Goal: Information Seeking & Learning: Learn about a topic

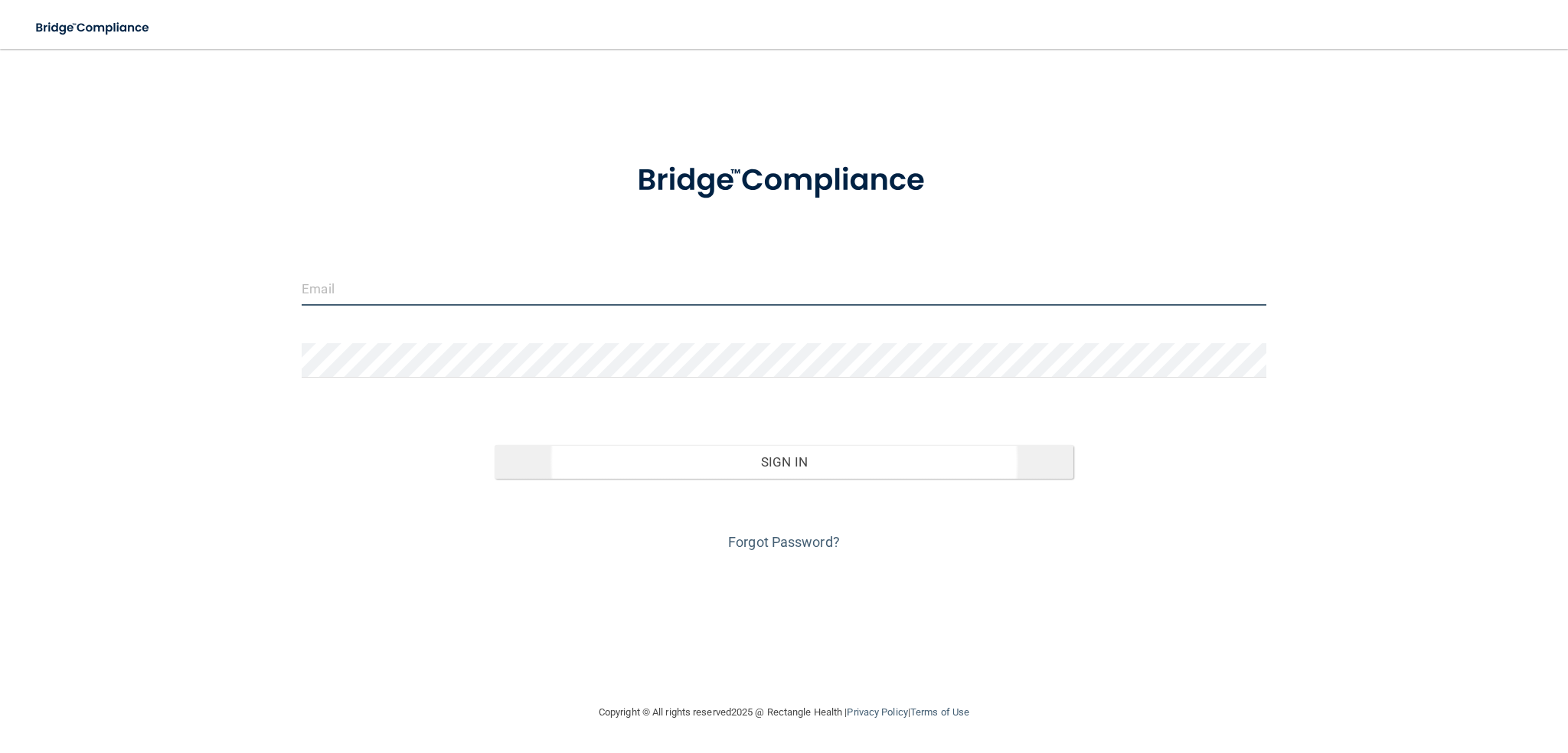
type input "[DOMAIN_NAME][EMAIL_ADDRESS][DOMAIN_NAME]"
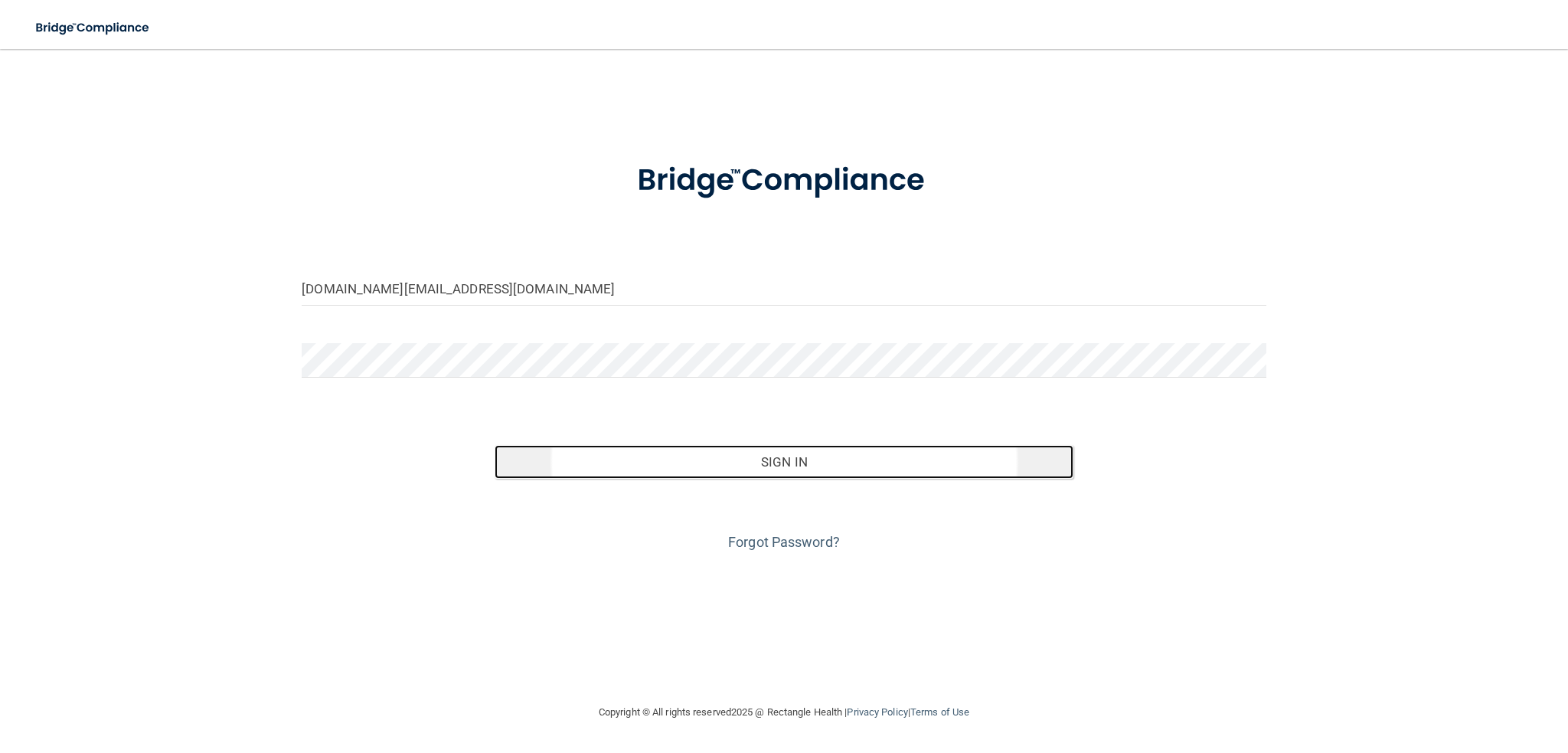
click at [802, 464] on button "Sign In" at bounding box center [784, 462] width 578 height 34
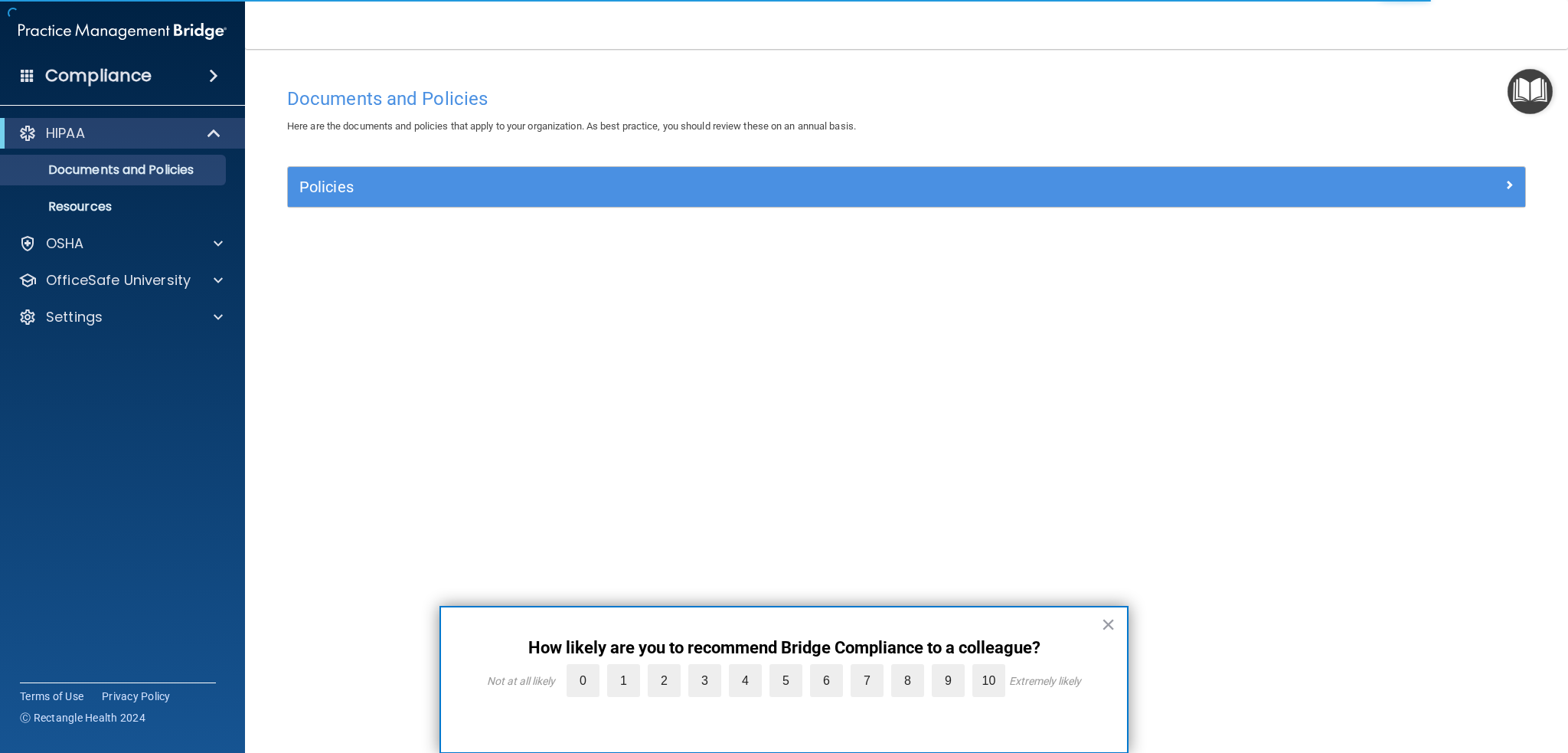
drag, startPoint x: 1104, startPoint y: 623, endPoint x: 1094, endPoint y: 623, distance: 10.0
click at [1104, 624] on button "×" at bounding box center [1108, 624] width 14 height 24
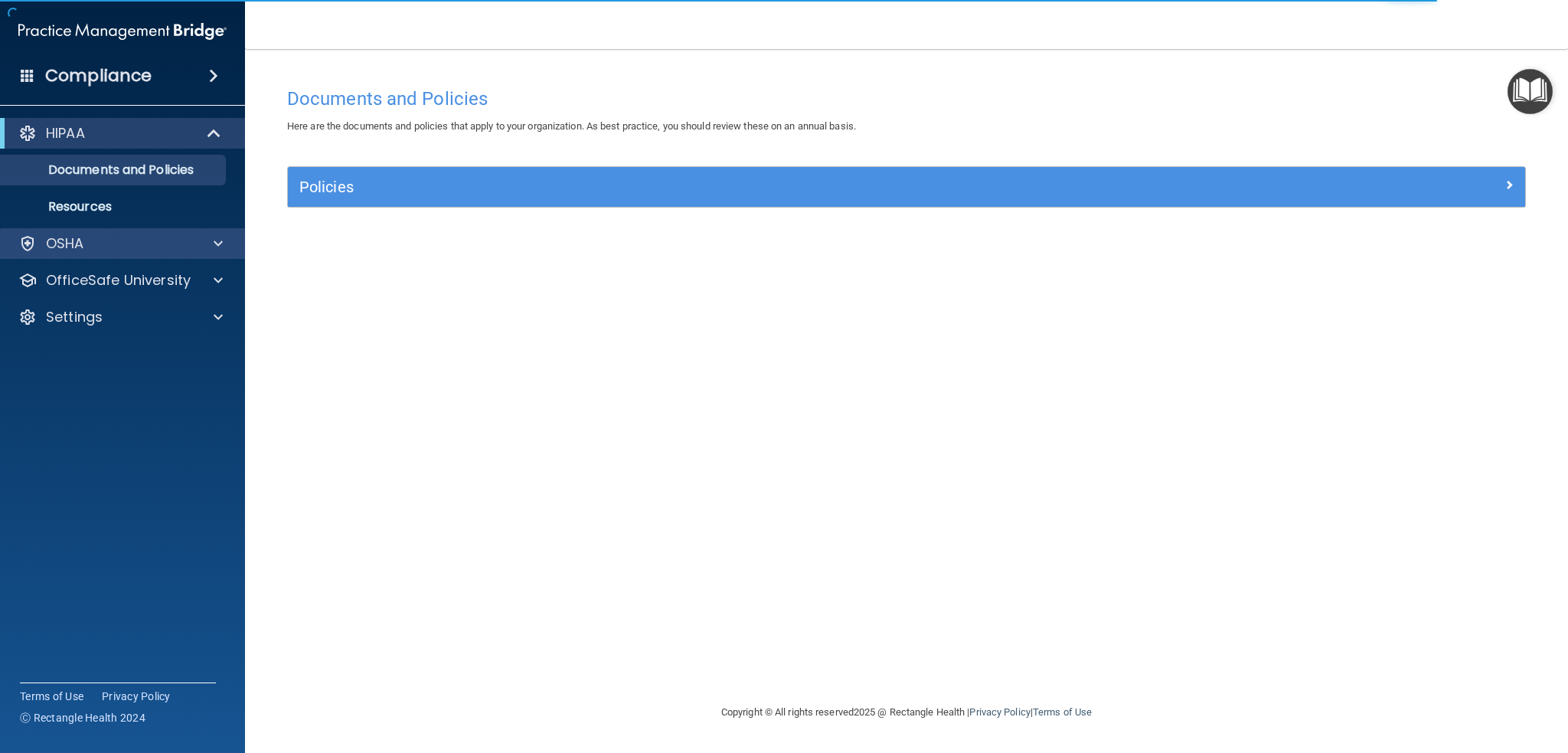
click at [113, 255] on div "OSHA" at bounding box center [123, 243] width 246 height 31
click at [89, 245] on div "OSHA" at bounding box center [101, 244] width 190 height 18
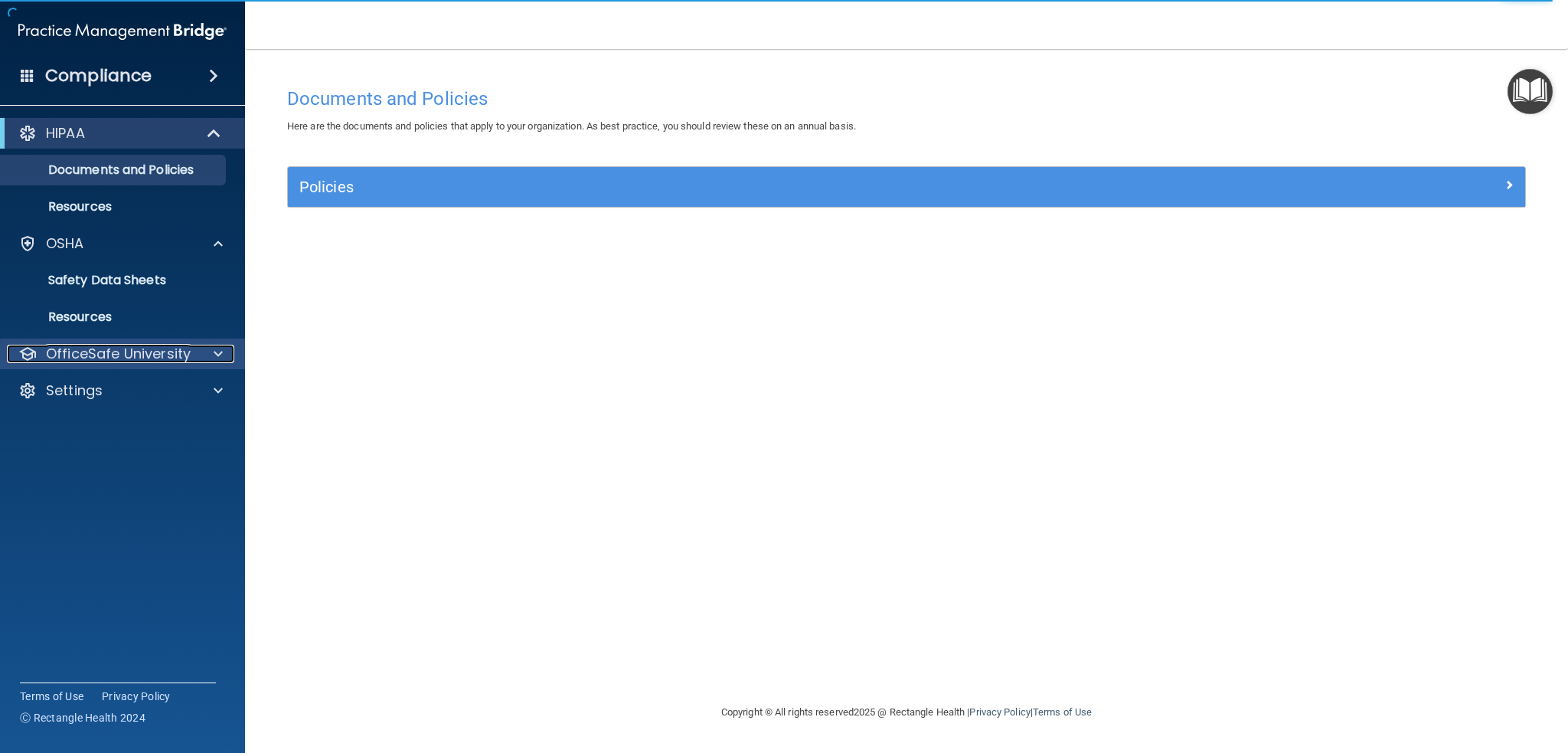
click at [146, 352] on p "OfficeSafe University" at bounding box center [118, 353] width 145 height 18
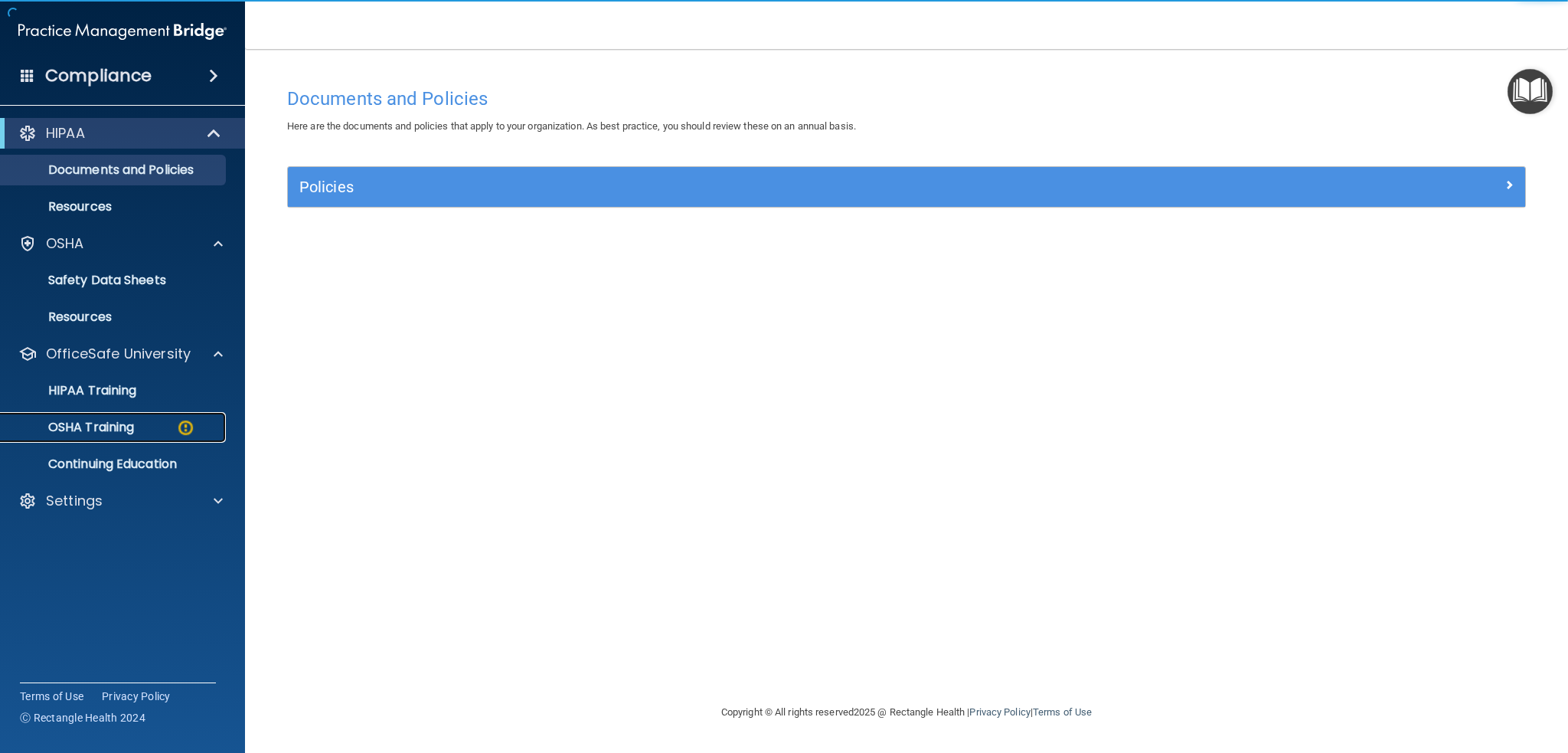
click at [126, 428] on p "OSHA Training" at bounding box center [72, 427] width 124 height 15
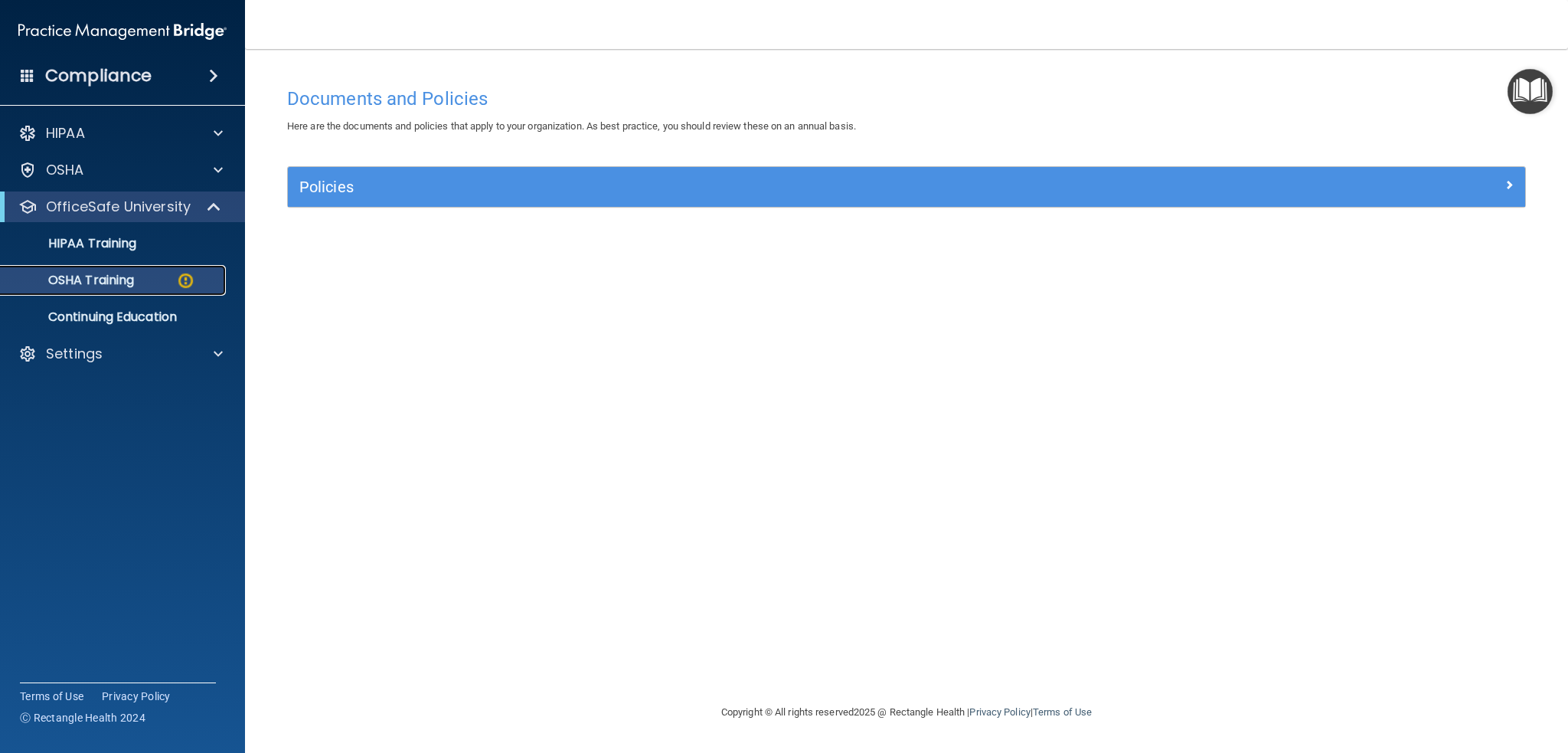
click at [132, 282] on p "OSHA Training" at bounding box center [72, 281] width 124 height 15
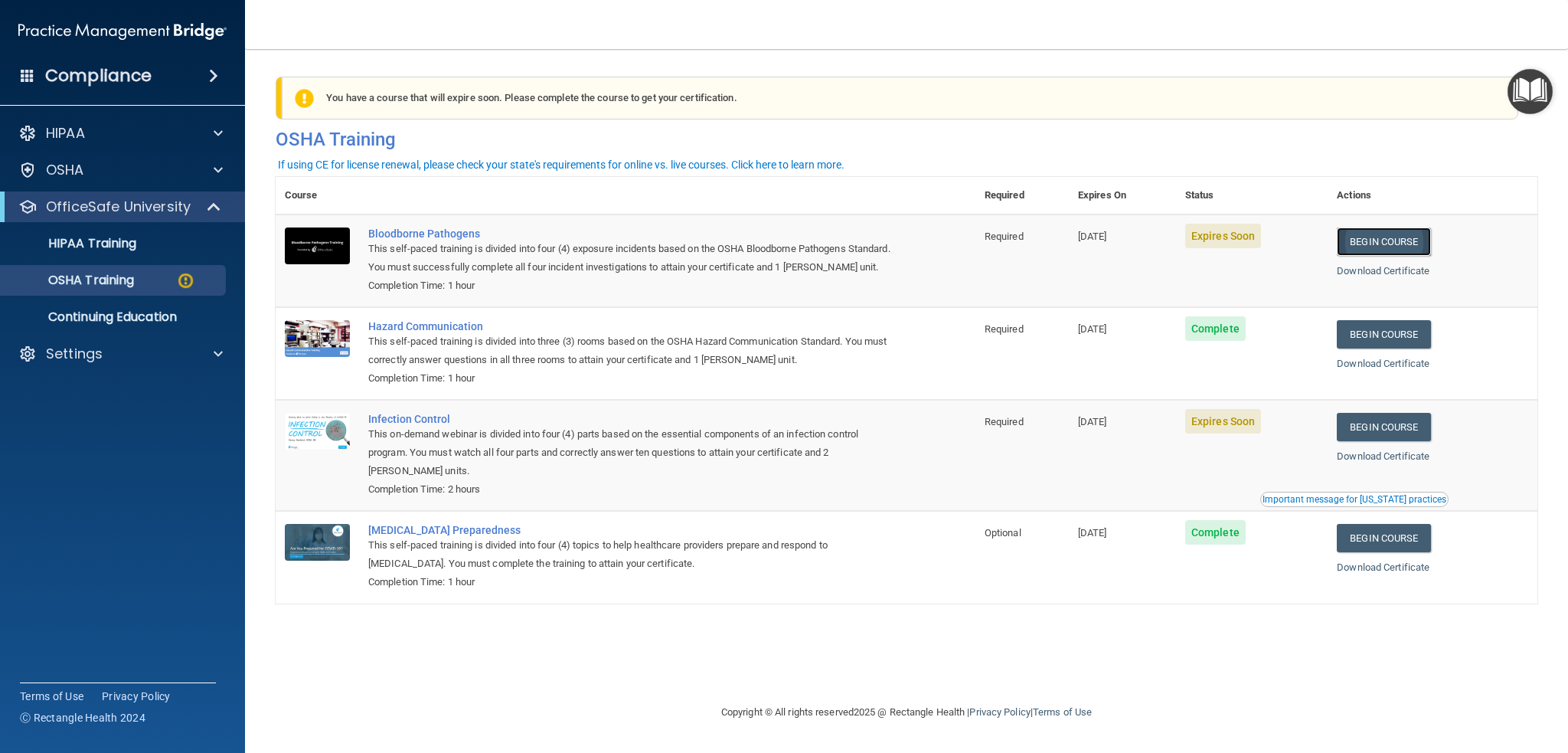
click at [1382, 245] on link "Begin Course" at bounding box center [1383, 242] width 94 height 28
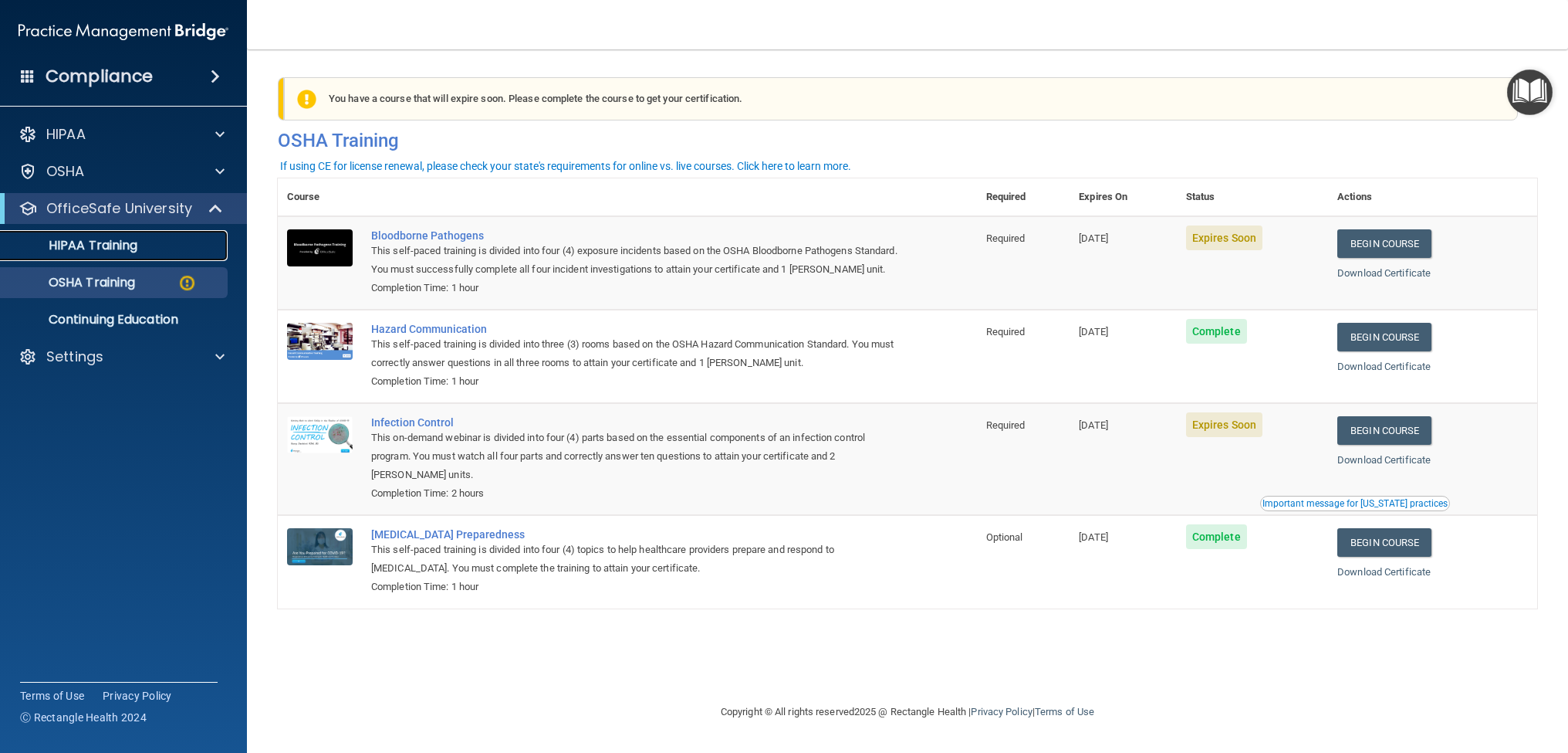
click at [132, 246] on p "HIPAA Training" at bounding box center [73, 246] width 127 height 15
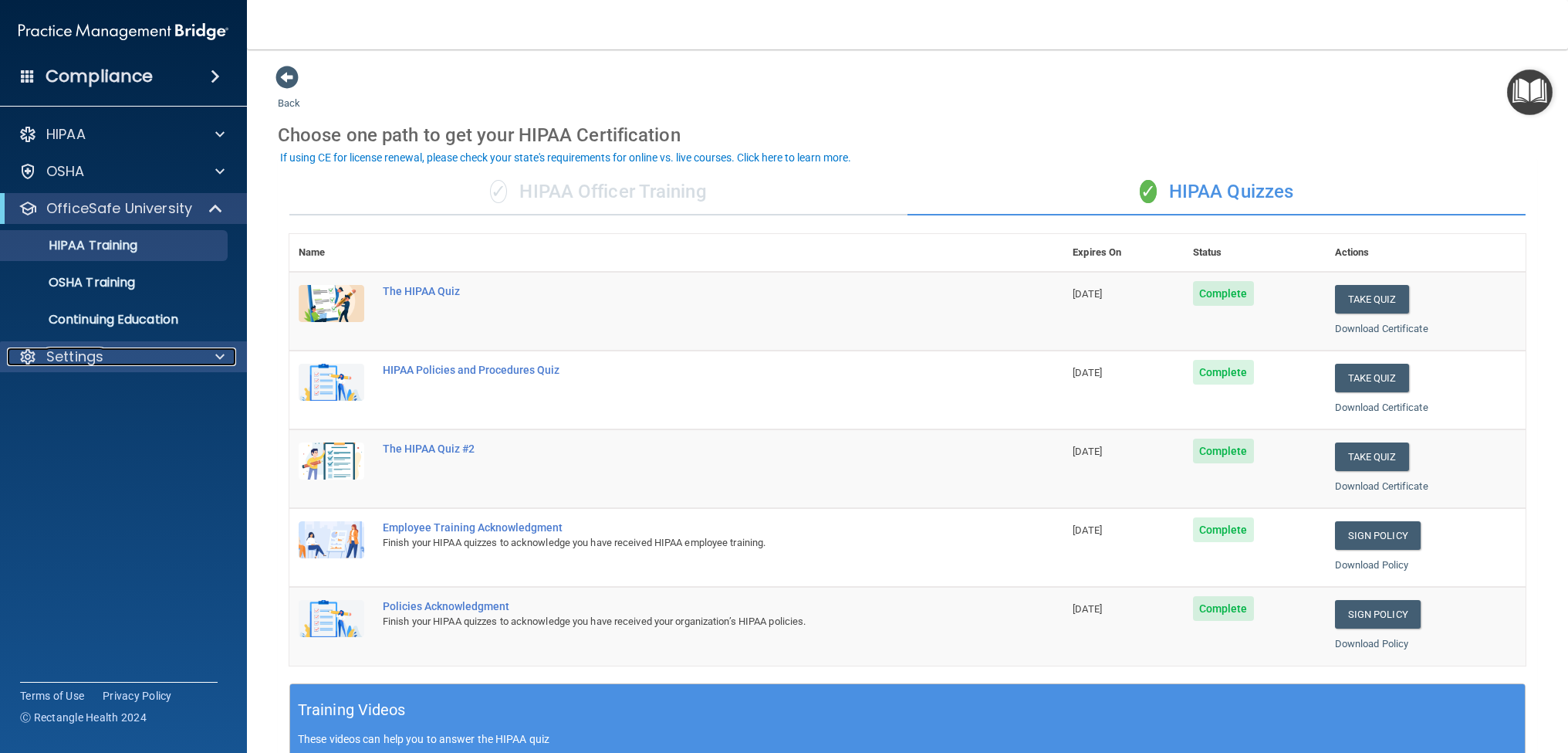
click at [139, 356] on div "Settings" at bounding box center [102, 356] width 192 height 19
click at [99, 393] on p "My Account" at bounding box center [116, 393] width 211 height 15
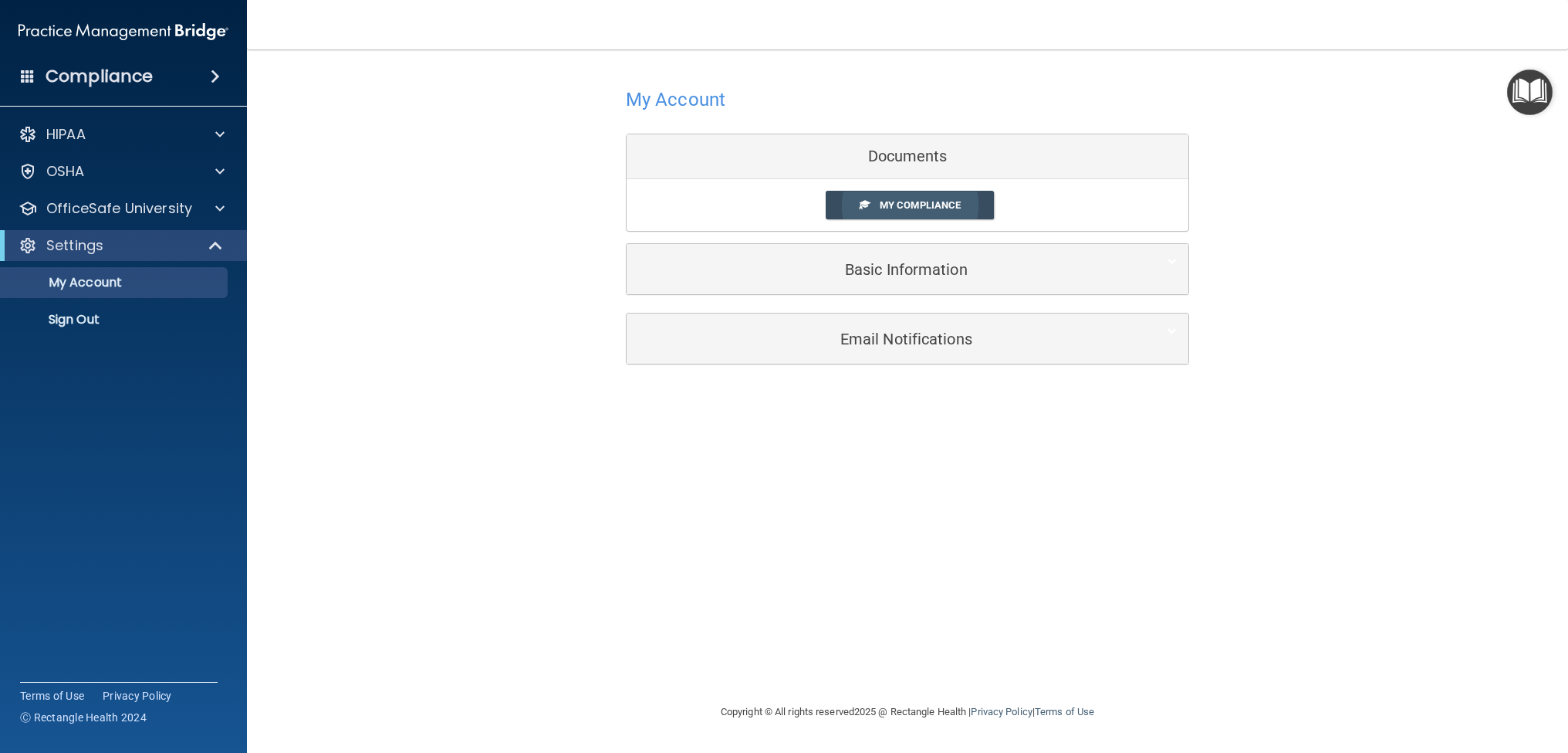
click at [923, 208] on span "My Compliance" at bounding box center [920, 205] width 81 height 12
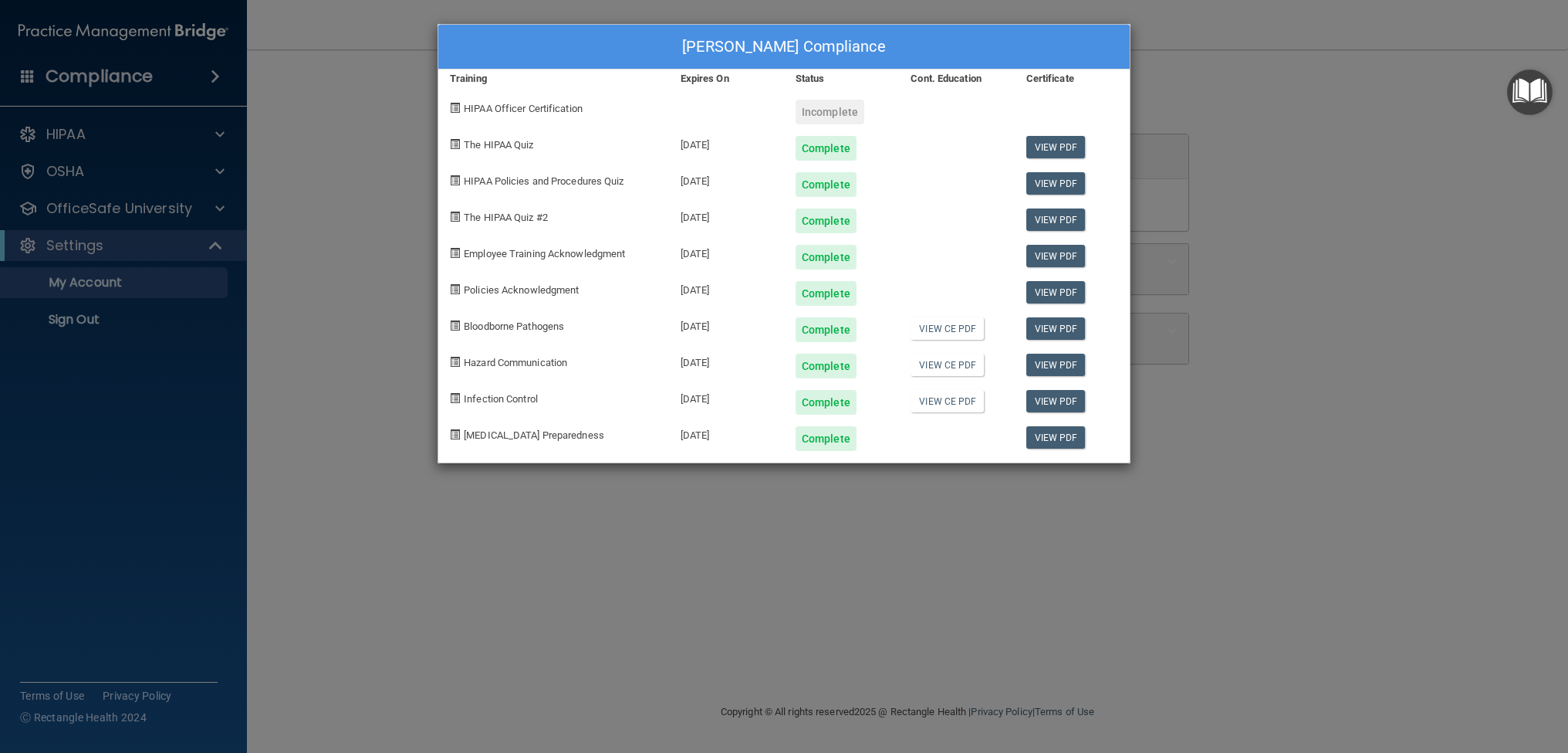
click at [1429, 355] on div "Cristina Barron's Compliance Training Expires On Status Cont. Education Certifi…" at bounding box center [784, 376] width 1568 height 753
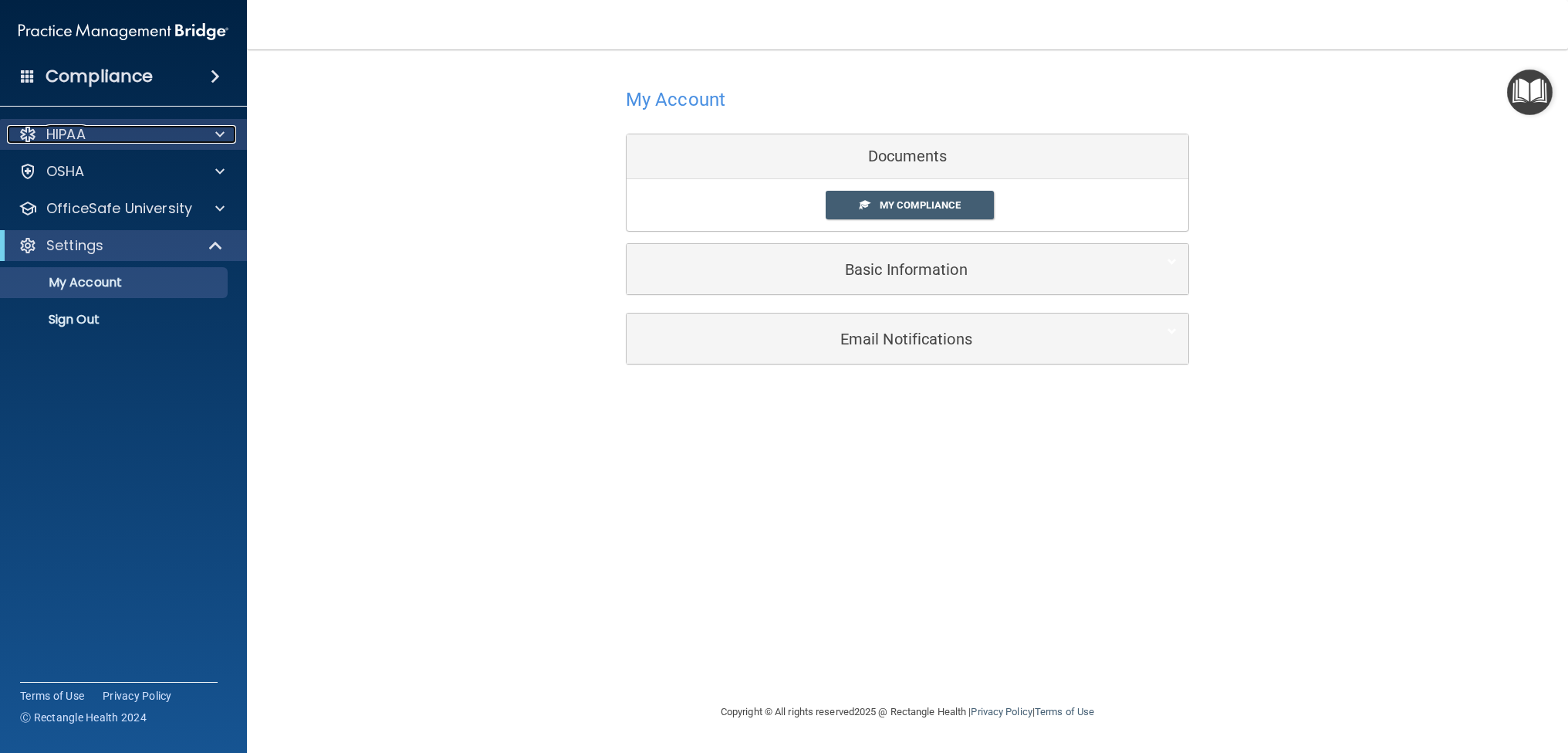
click at [100, 136] on div "HIPAA" at bounding box center [102, 134] width 192 height 19
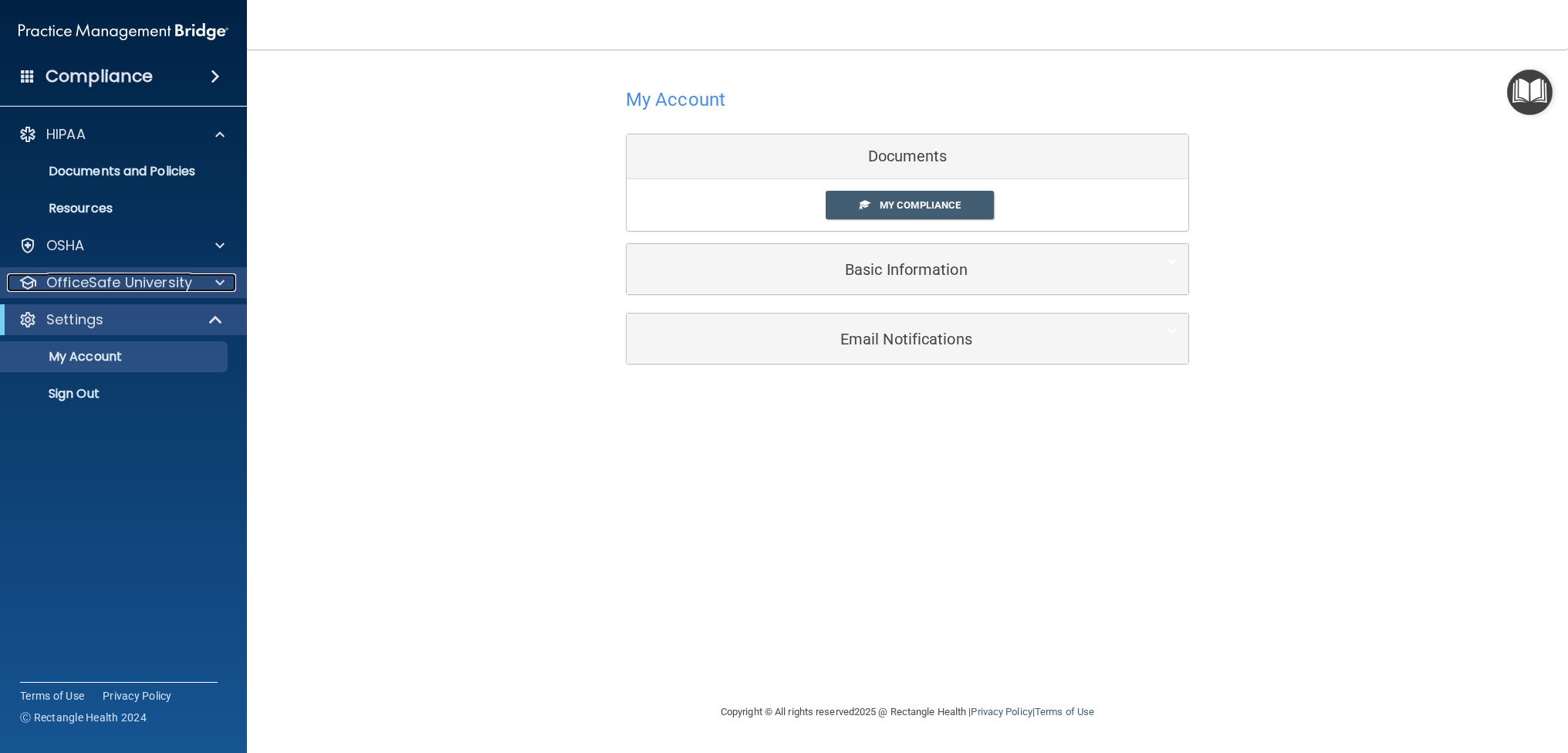
click at [124, 280] on p "OfficeSafe University" at bounding box center [119, 283] width 146 height 19
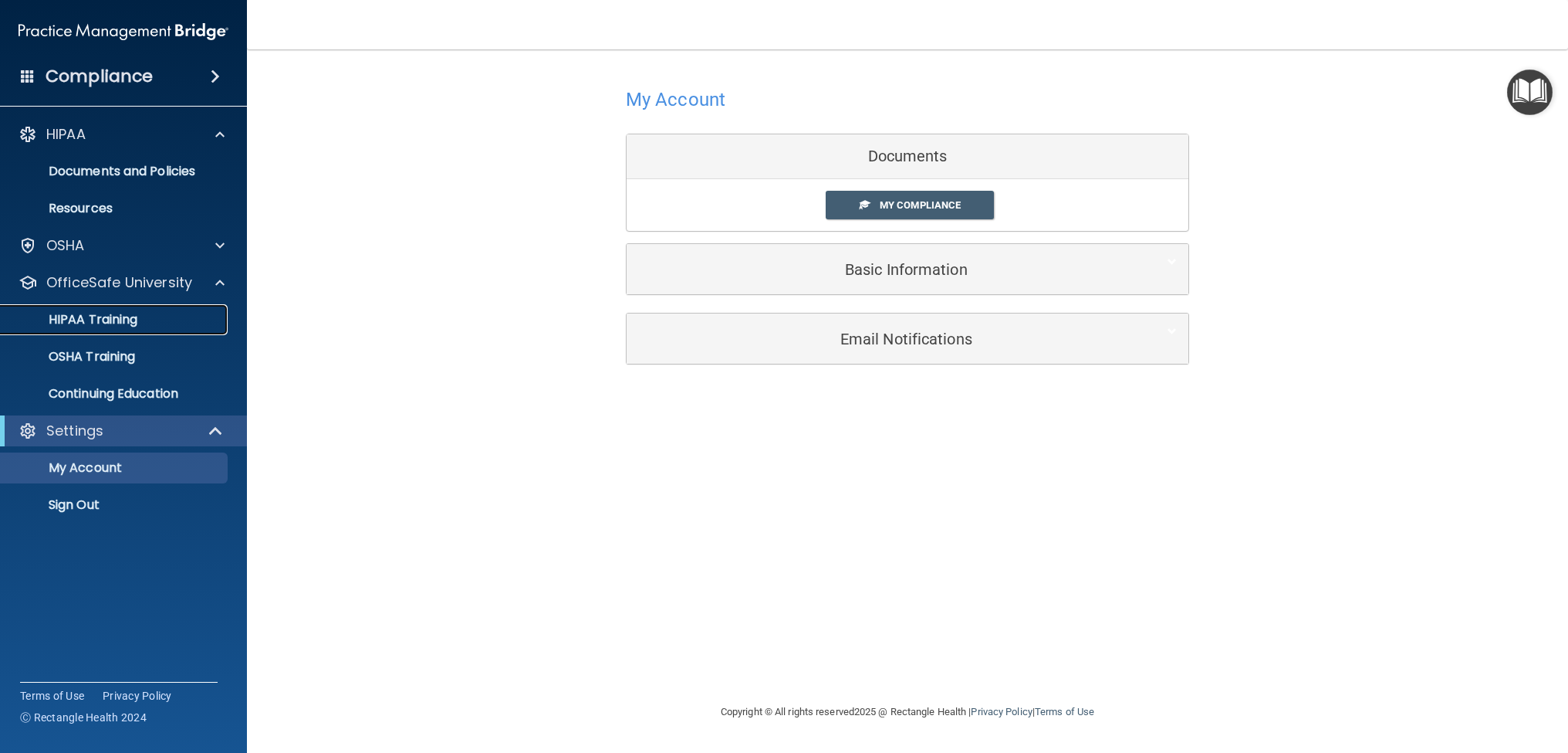
click at [119, 320] on p "HIPAA Training" at bounding box center [73, 319] width 127 height 15
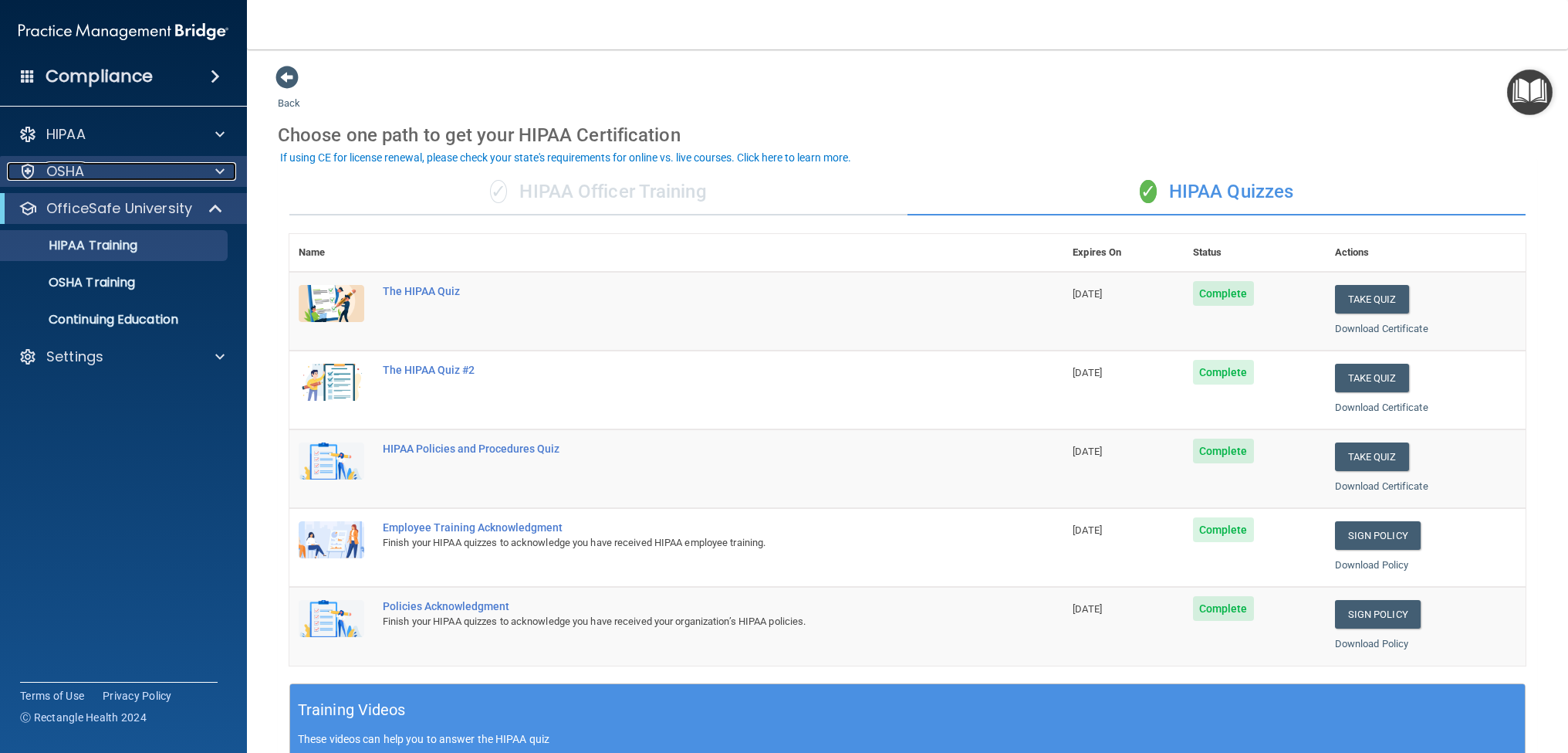
click at [198, 171] on div at bounding box center [218, 171] width 39 height 19
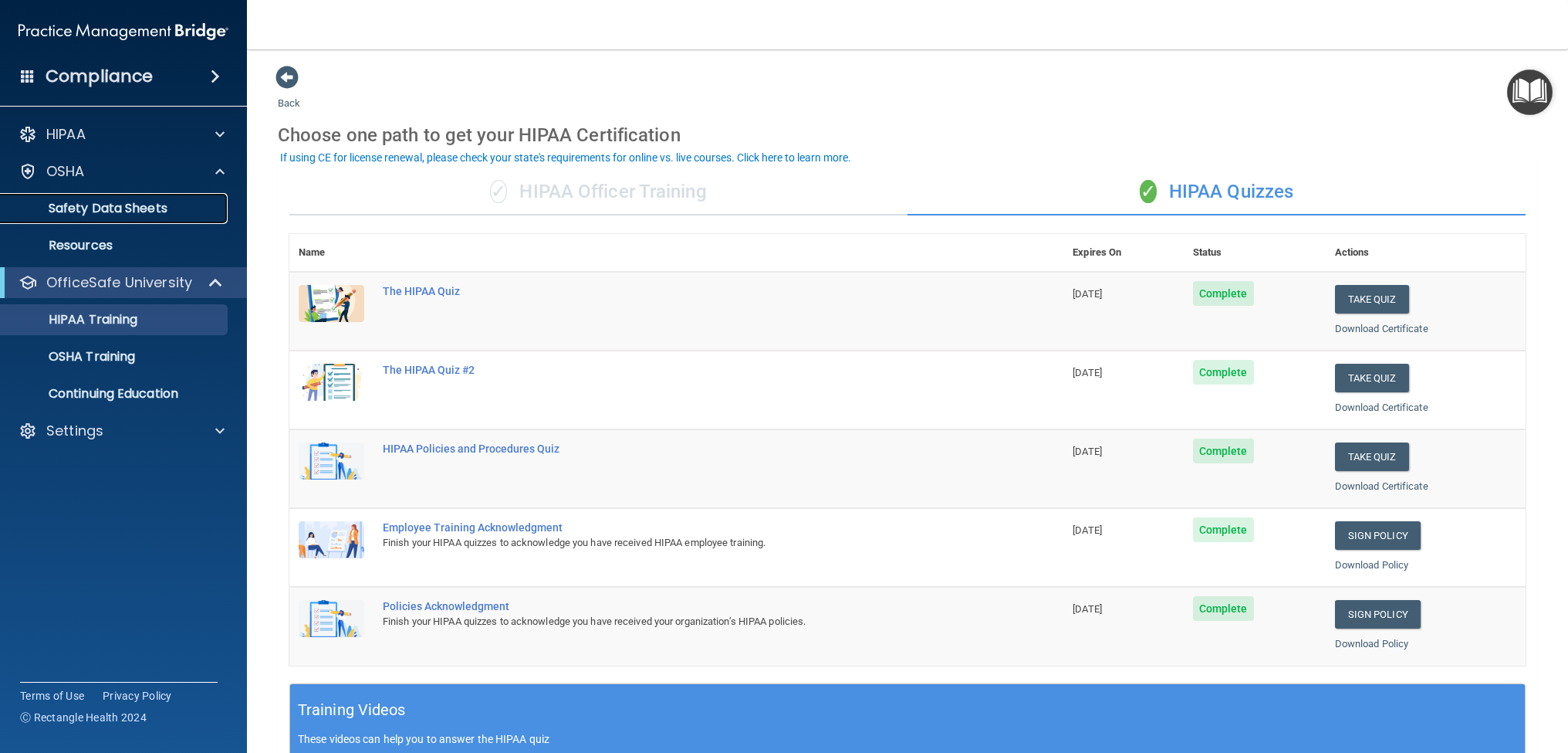
click at [149, 211] on p "Safety Data Sheets" at bounding box center [116, 209] width 211 height 15
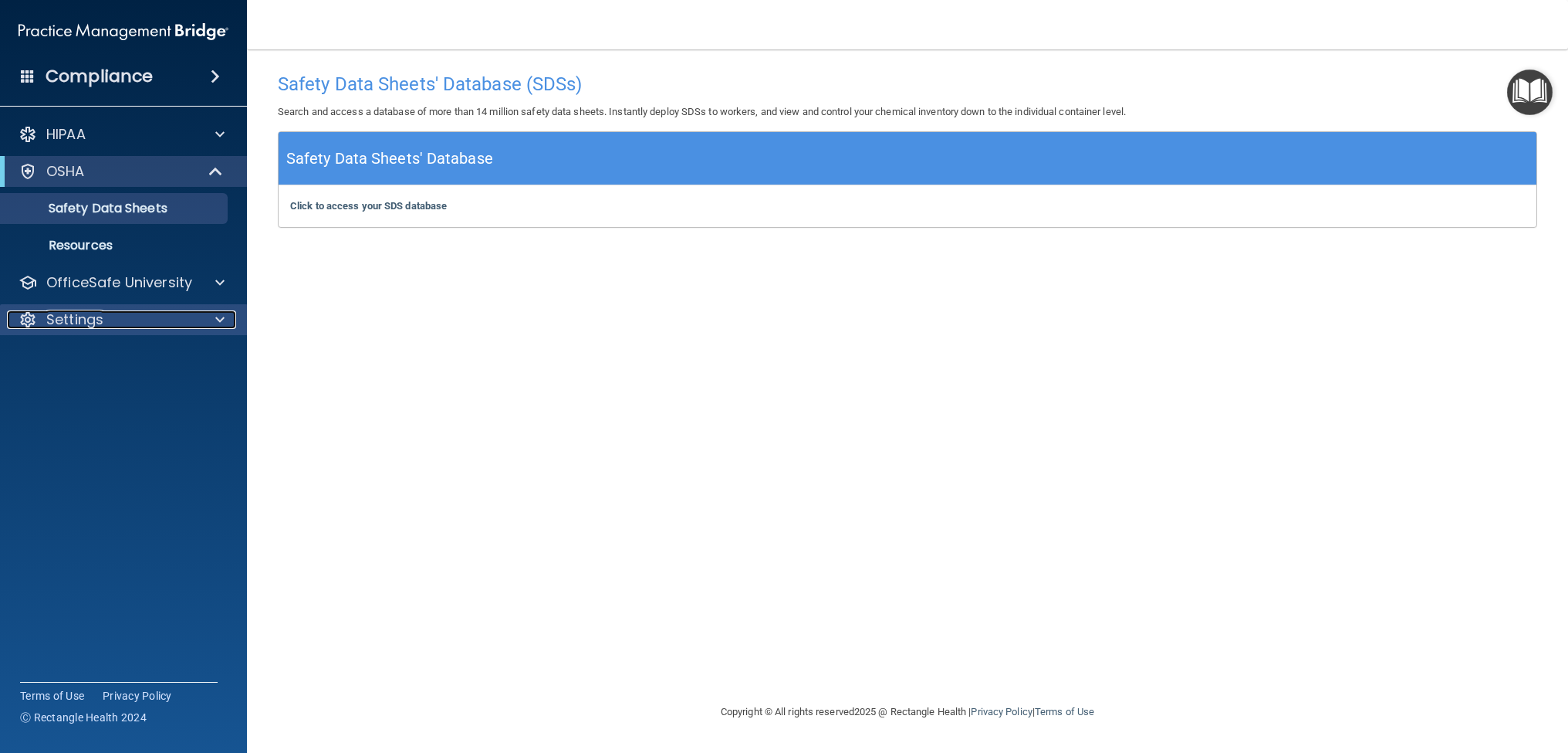
click at [148, 318] on div "Settings" at bounding box center [102, 320] width 192 height 19
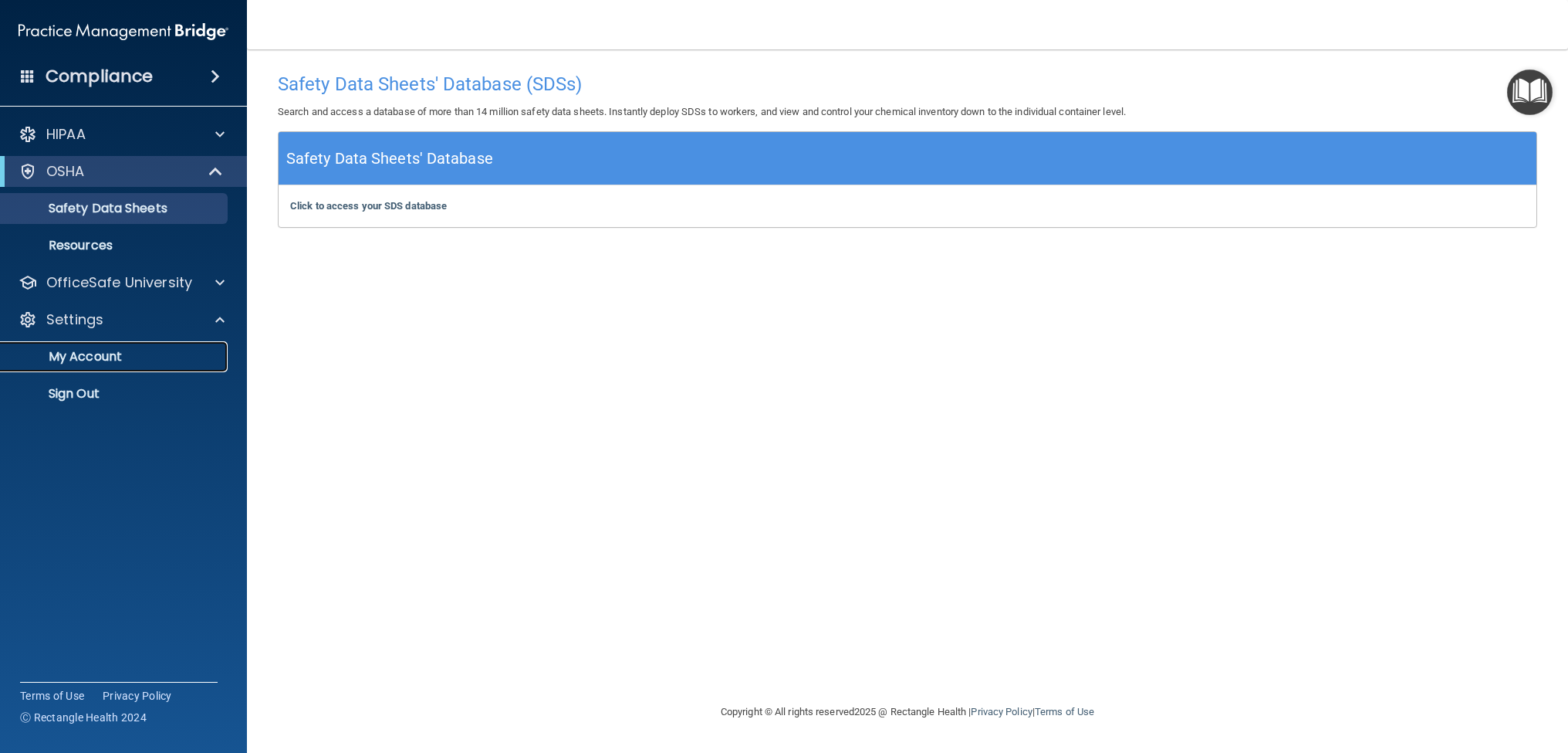
click at [108, 355] on p "My Account" at bounding box center [116, 356] width 211 height 15
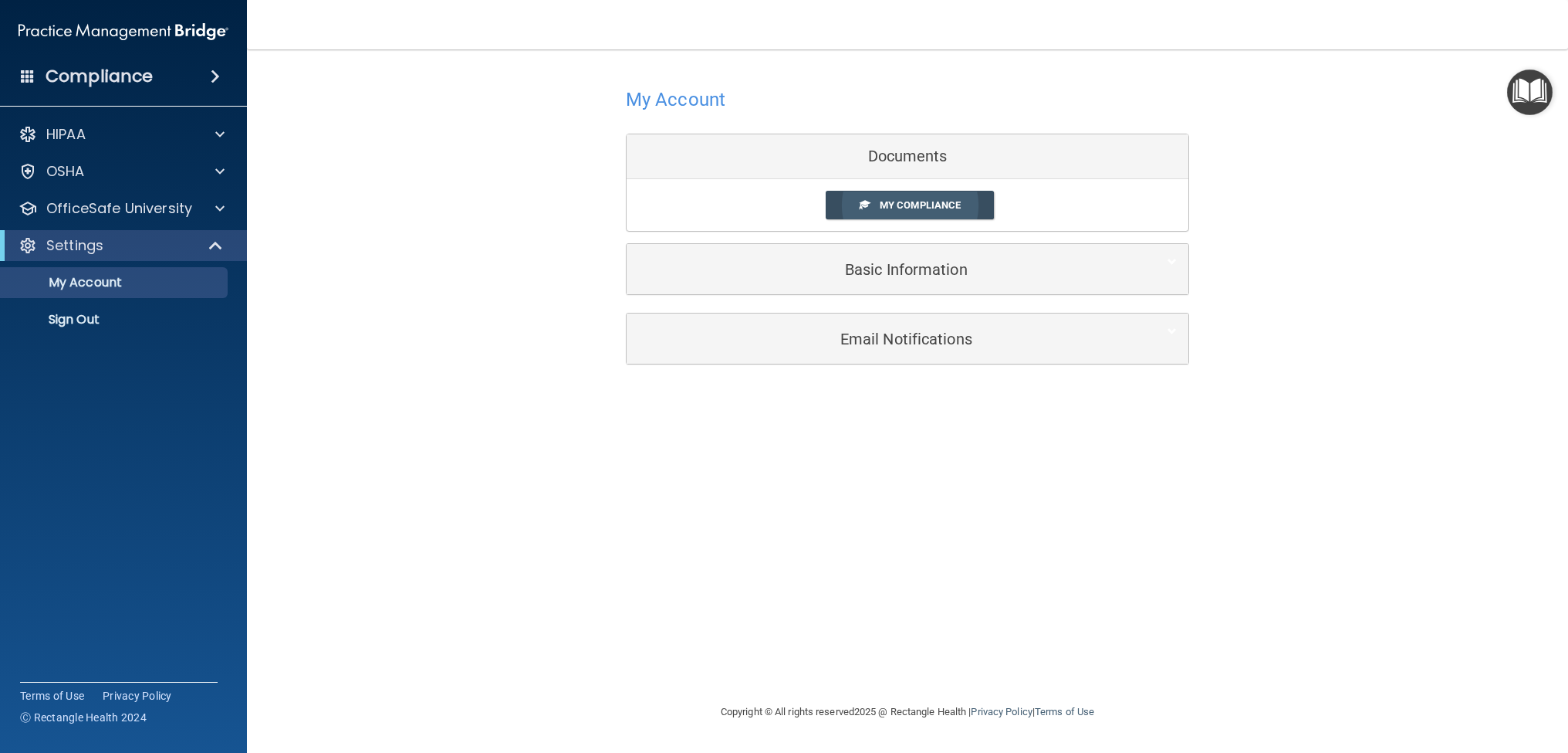
click at [890, 205] on span "My Compliance" at bounding box center [920, 205] width 81 height 12
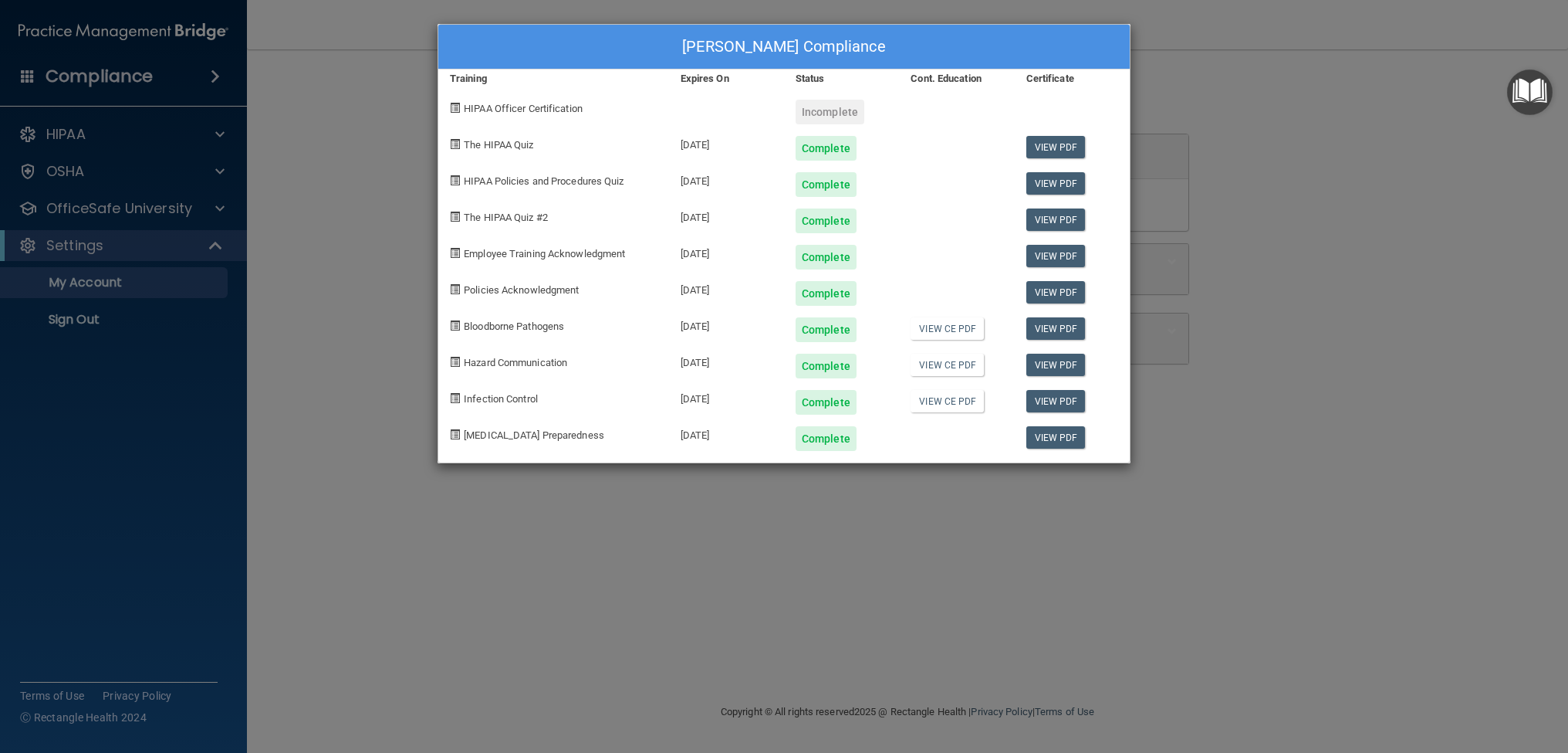
click at [528, 609] on div "Cristina Barron's Compliance Training Expires On Status Cont. Education Certifi…" at bounding box center [784, 376] width 1568 height 753
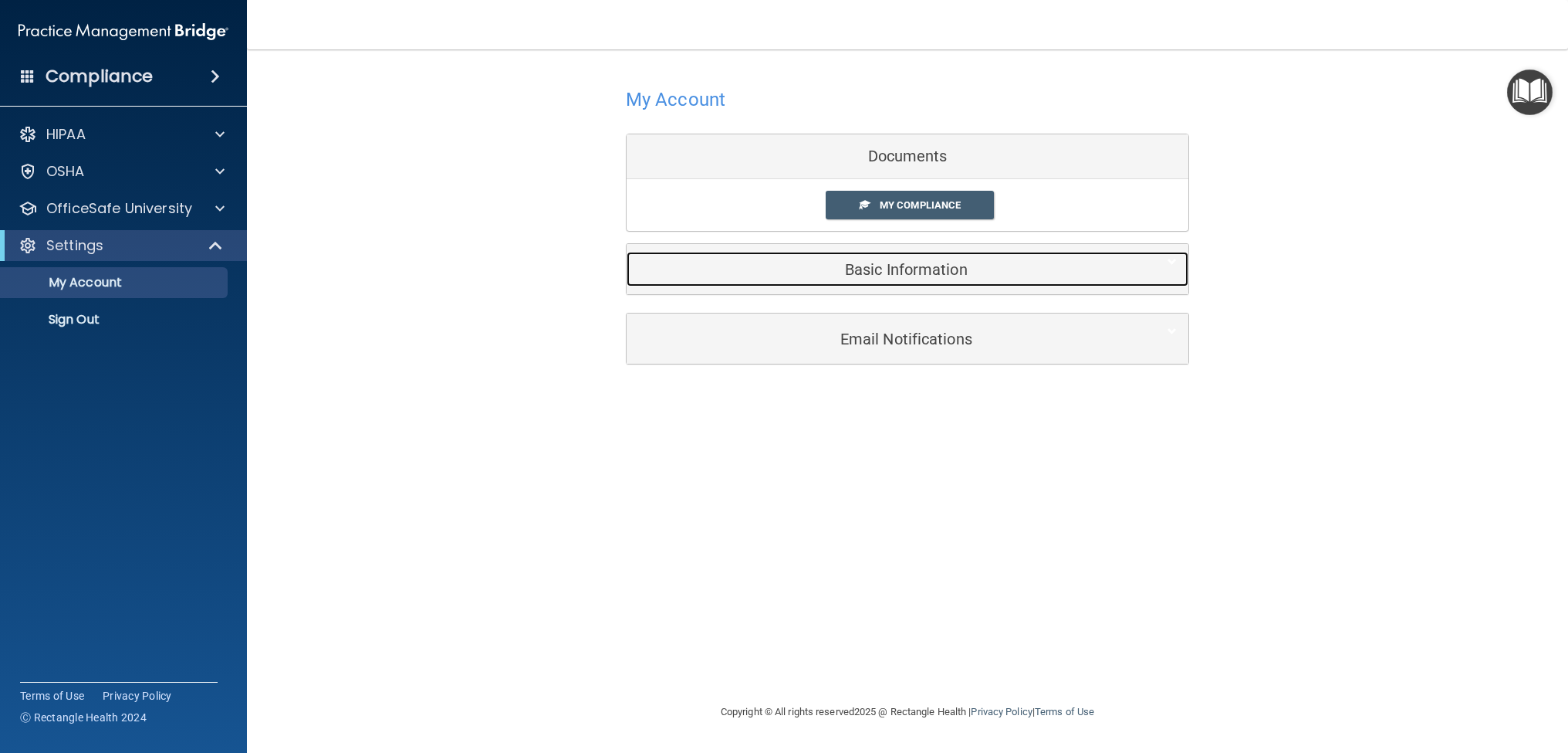
click at [896, 276] on h5 "Basic Information" at bounding box center [884, 269] width 491 height 17
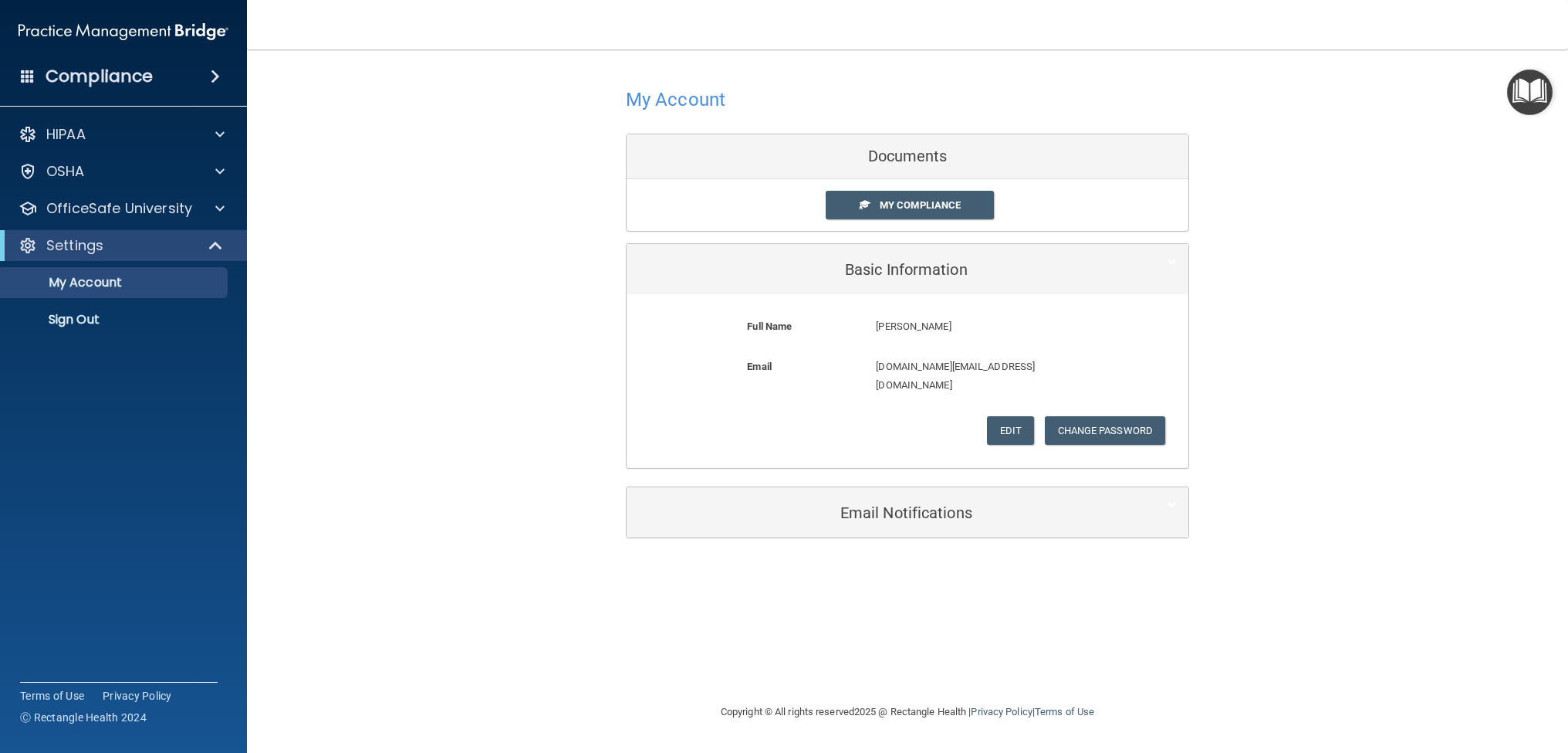
click at [164, 78] on div "Compliance" at bounding box center [123, 76] width 247 height 34
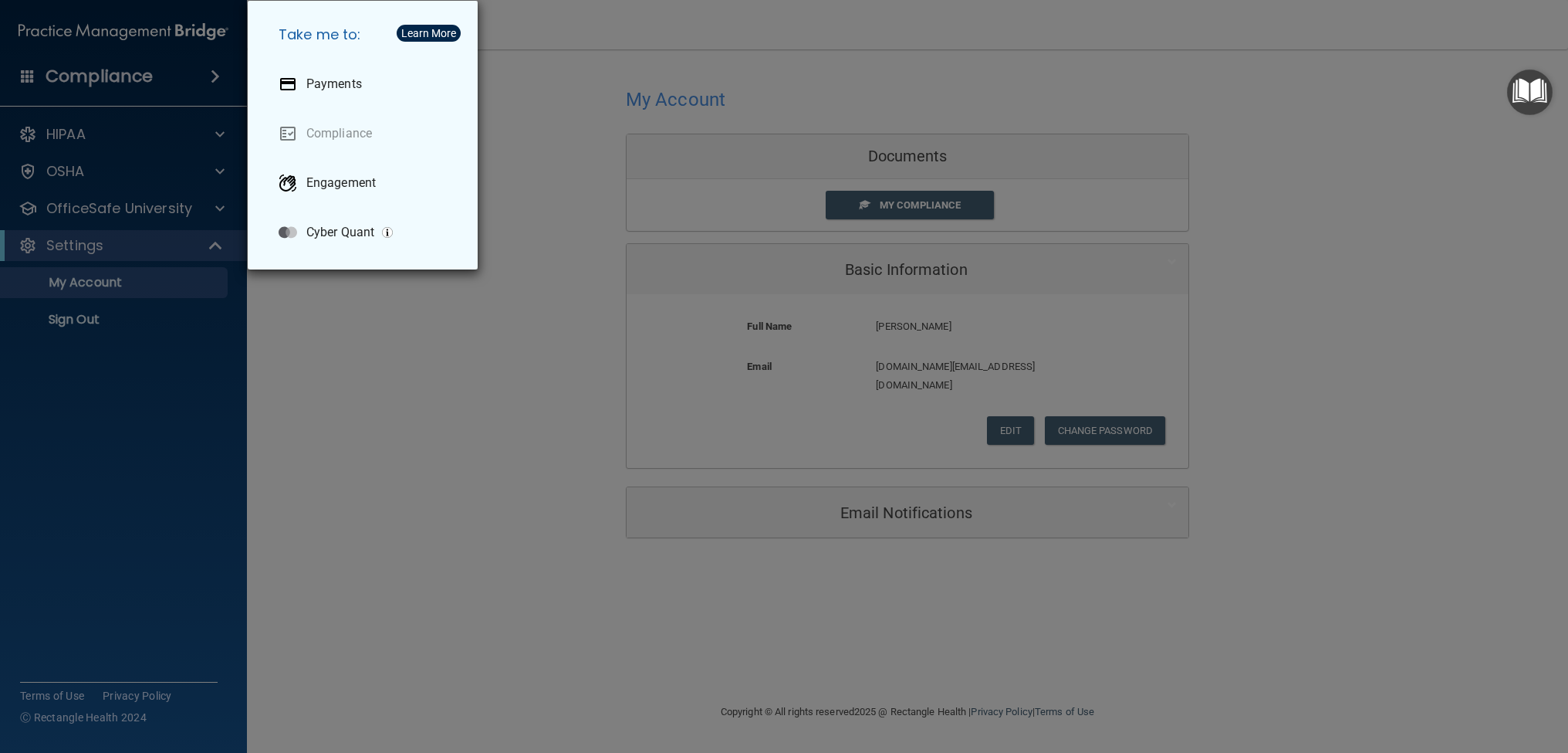
click at [139, 115] on div "Take me to: Payments Compliance Engagement Cyber Quant" at bounding box center [784, 376] width 1568 height 753
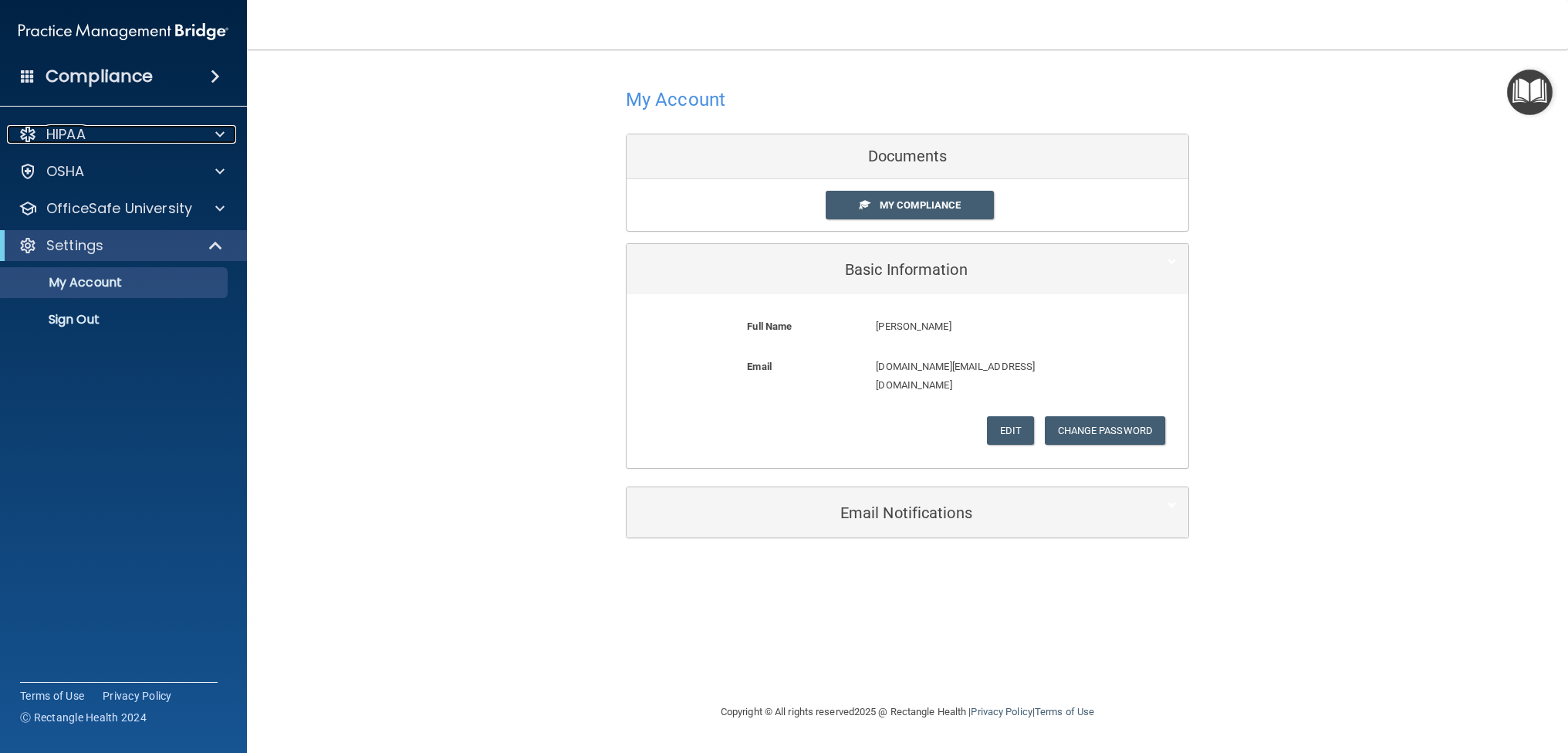
click at [88, 129] on div "HIPAA" at bounding box center [102, 134] width 192 height 19
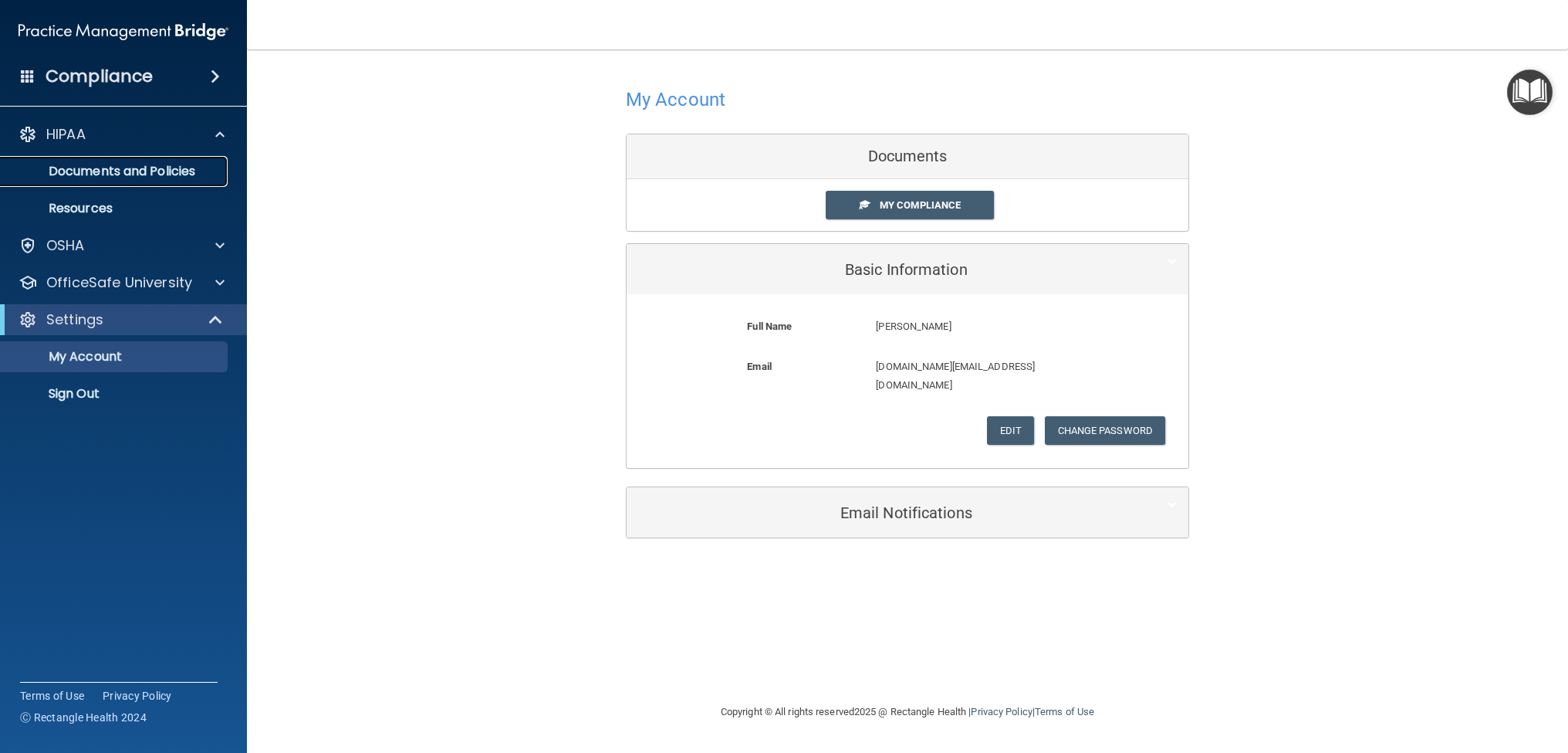
click at [95, 161] on link "Documents and Policies" at bounding box center [106, 171] width 243 height 31
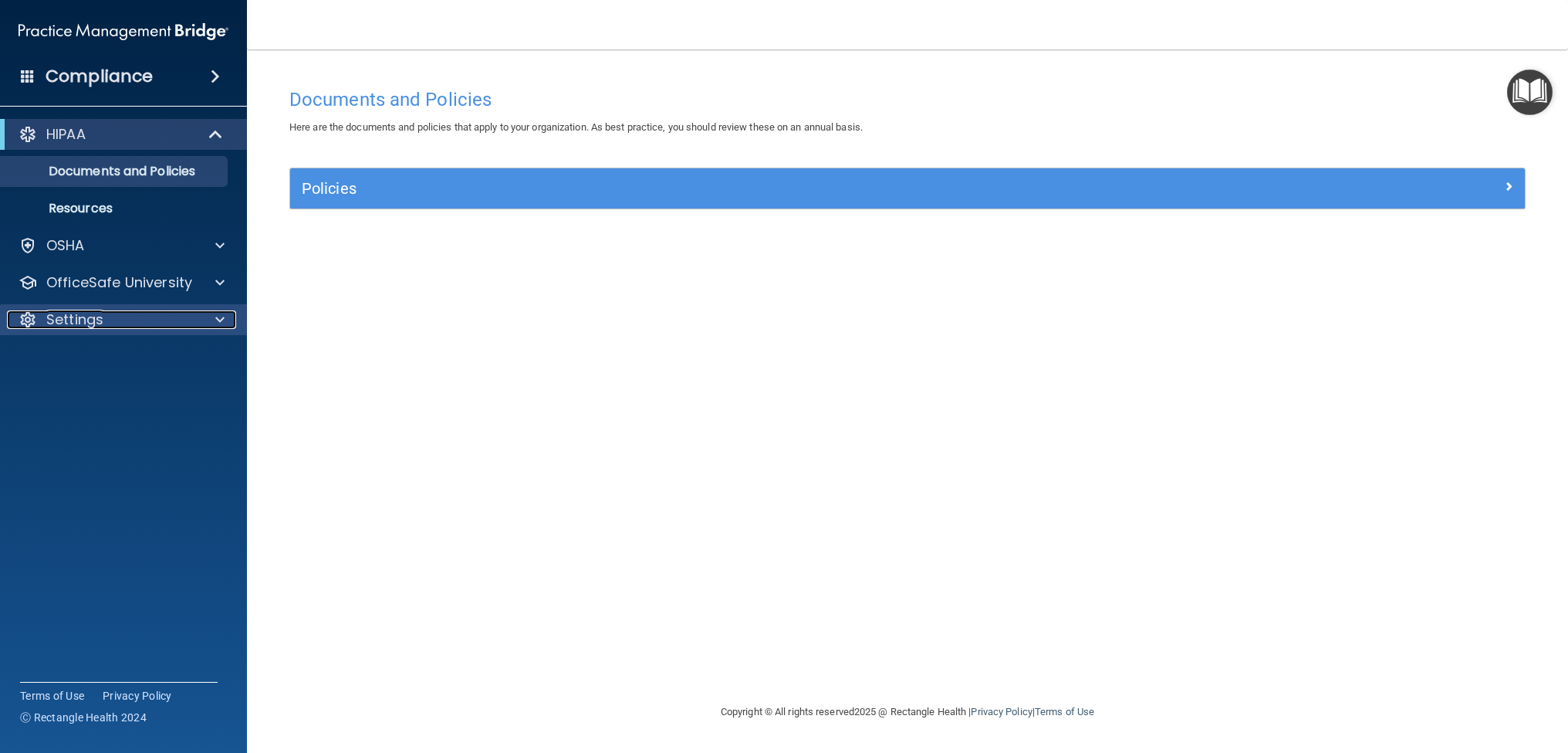
click at [152, 323] on div "Settings" at bounding box center [102, 320] width 192 height 19
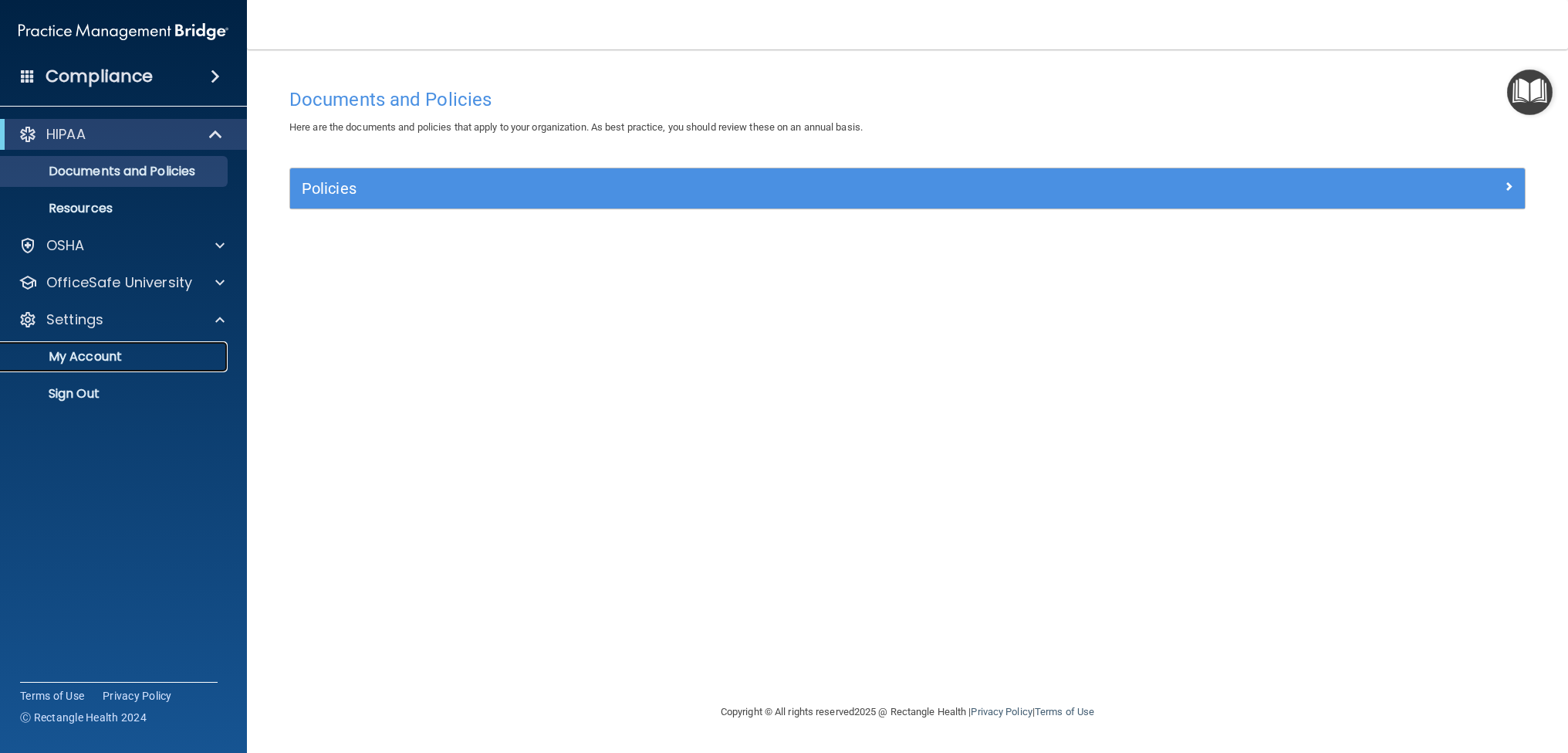
click at [117, 352] on p "My Account" at bounding box center [116, 356] width 211 height 15
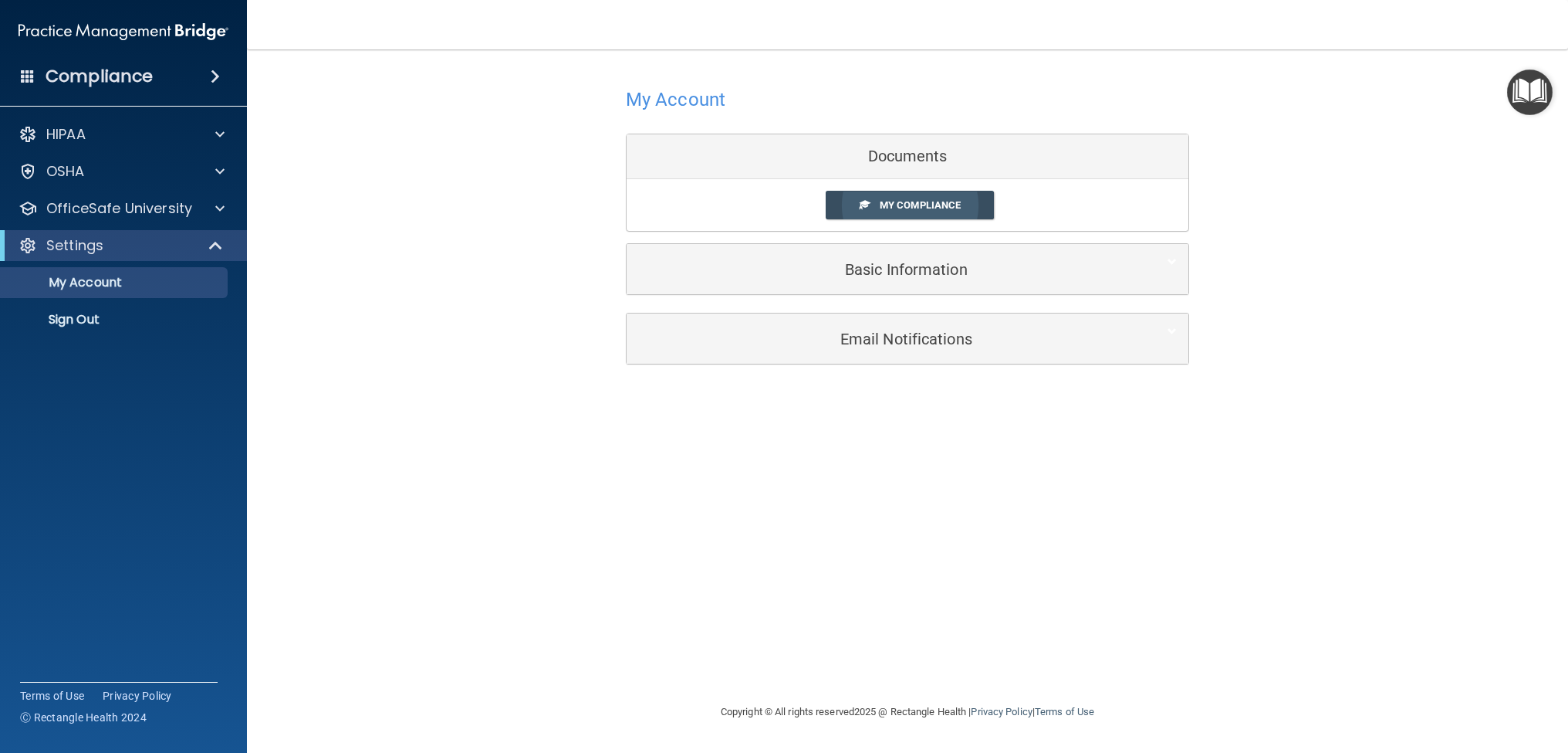
click at [873, 197] on link "My Compliance" at bounding box center [910, 205] width 169 height 29
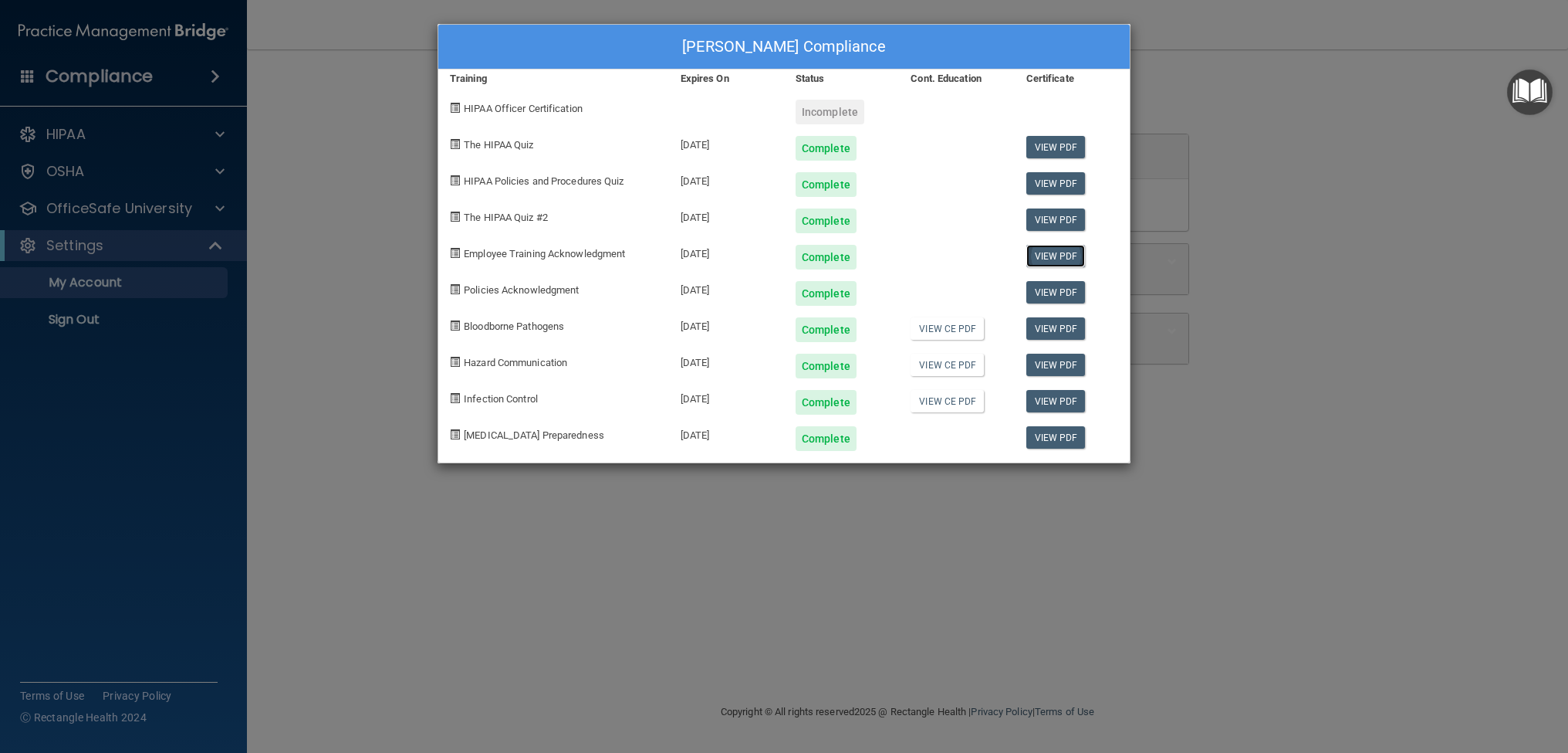
click at [1056, 257] on link "View PDF" at bounding box center [1056, 256] width 59 height 23
click at [350, 222] on div "Cristina Barron's Compliance Training Expires On Status Cont. Education Certifi…" at bounding box center [784, 376] width 1568 height 753
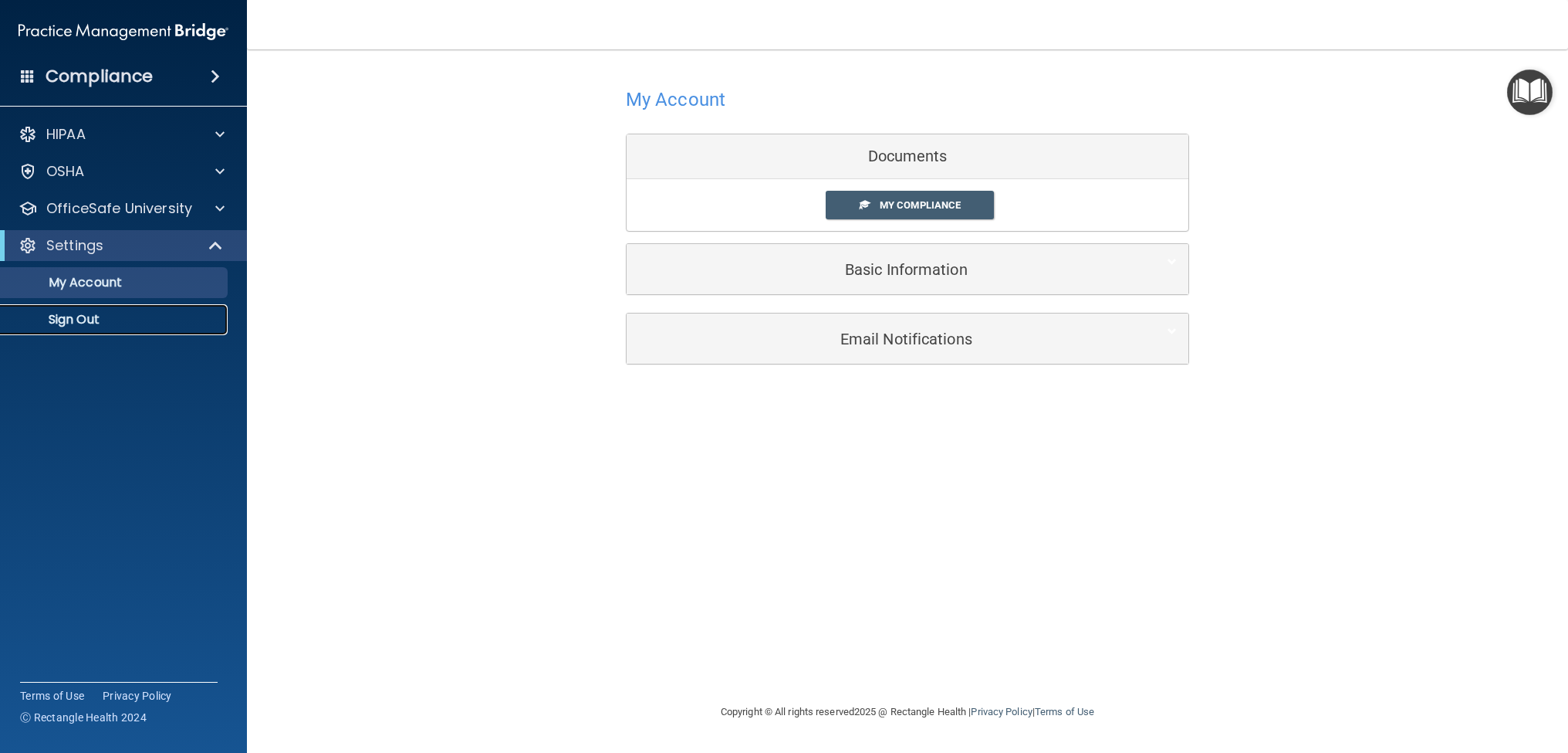
click at [89, 324] on p "Sign Out" at bounding box center [116, 319] width 211 height 15
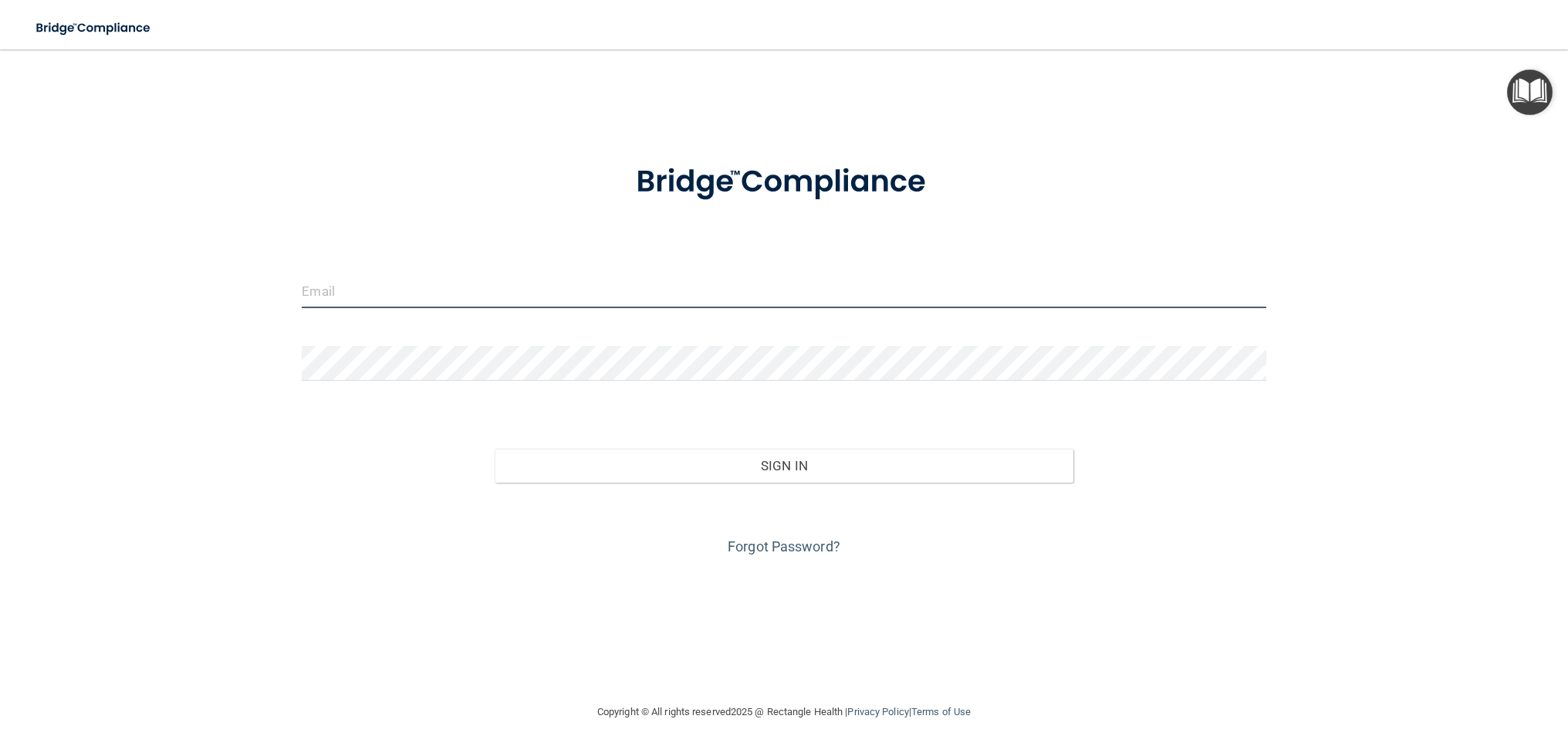
type input "[DOMAIN_NAME][EMAIL_ADDRESS][DOMAIN_NAME]"
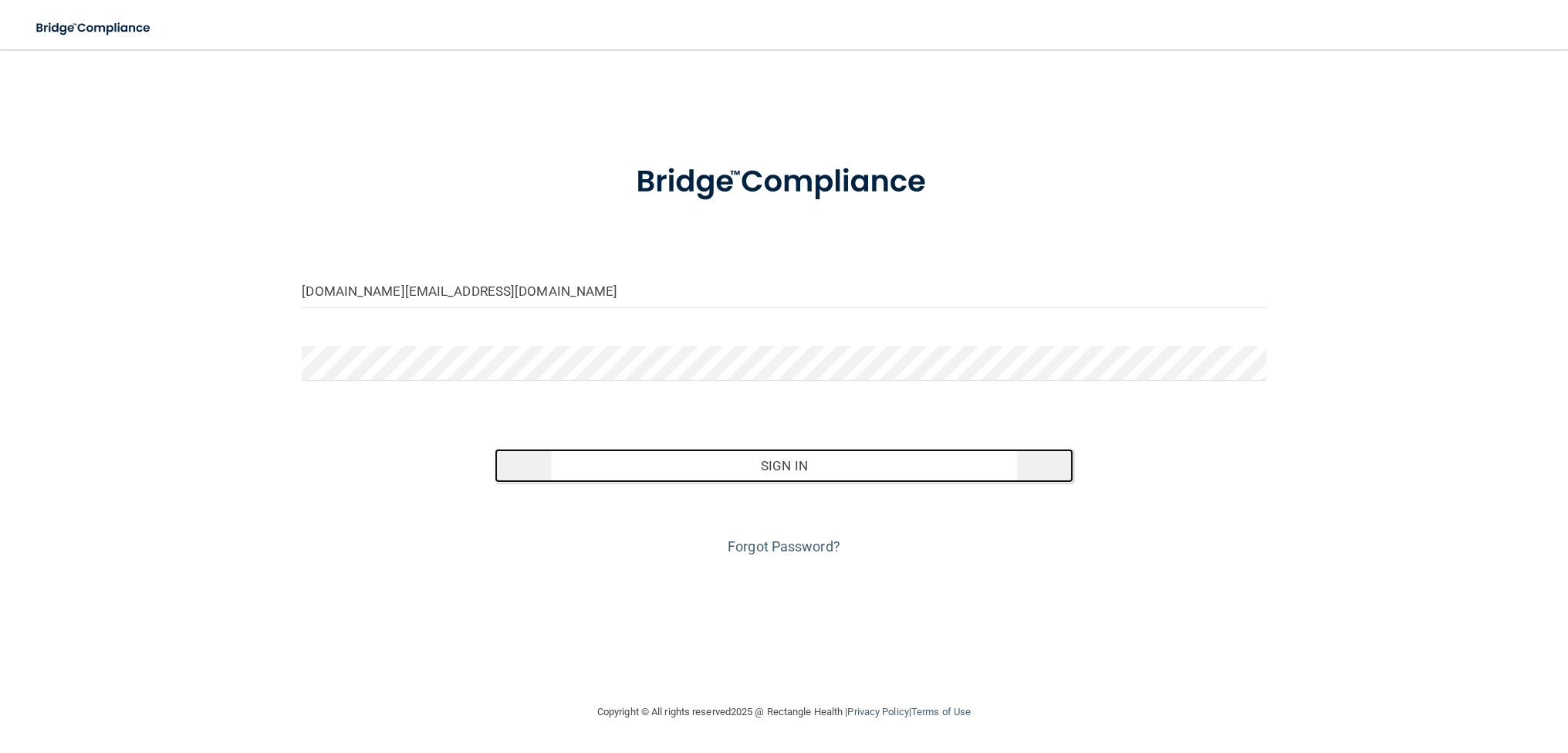
click at [780, 474] on button "Sign In" at bounding box center [784, 465] width 579 height 34
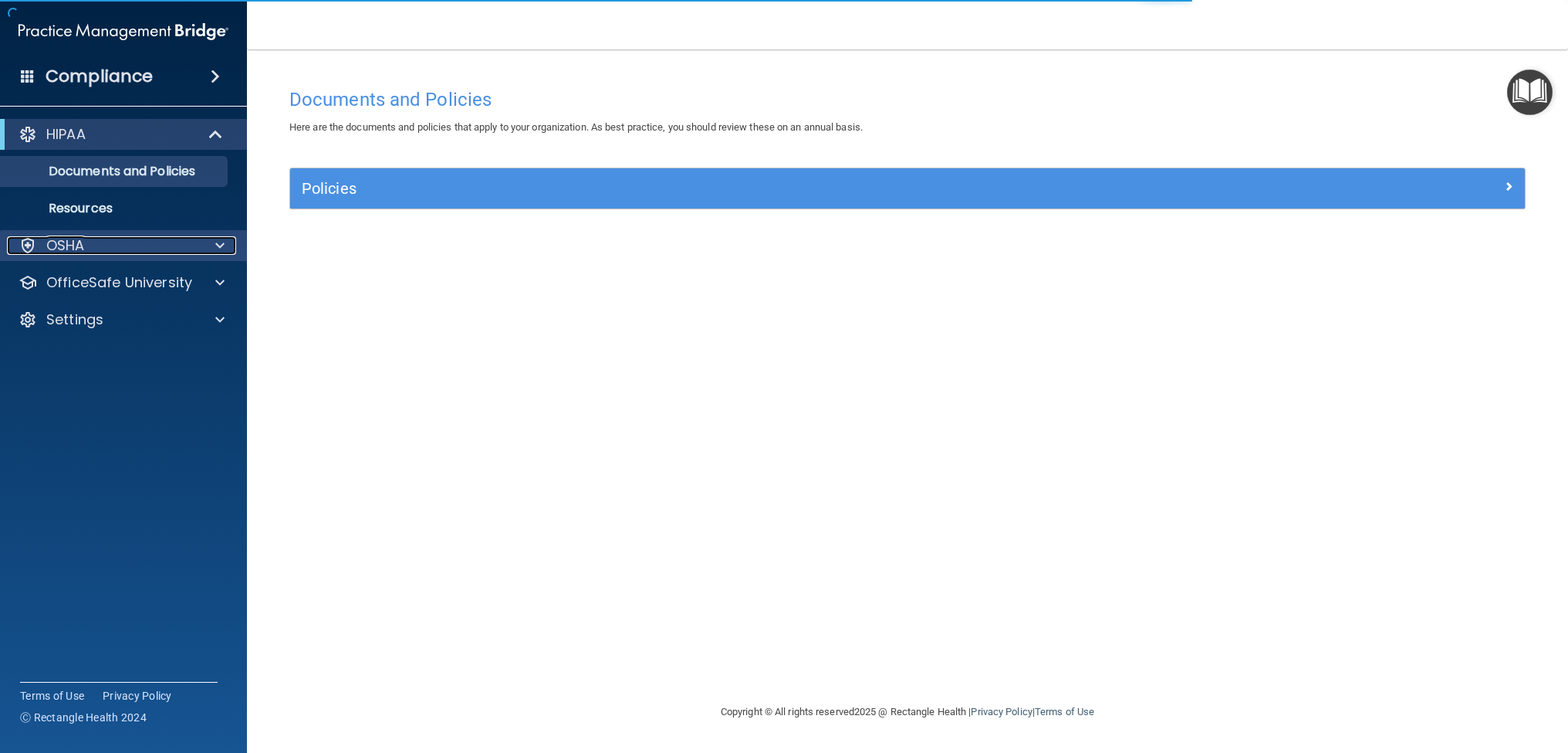
click at [102, 250] on div "OSHA" at bounding box center [102, 246] width 192 height 19
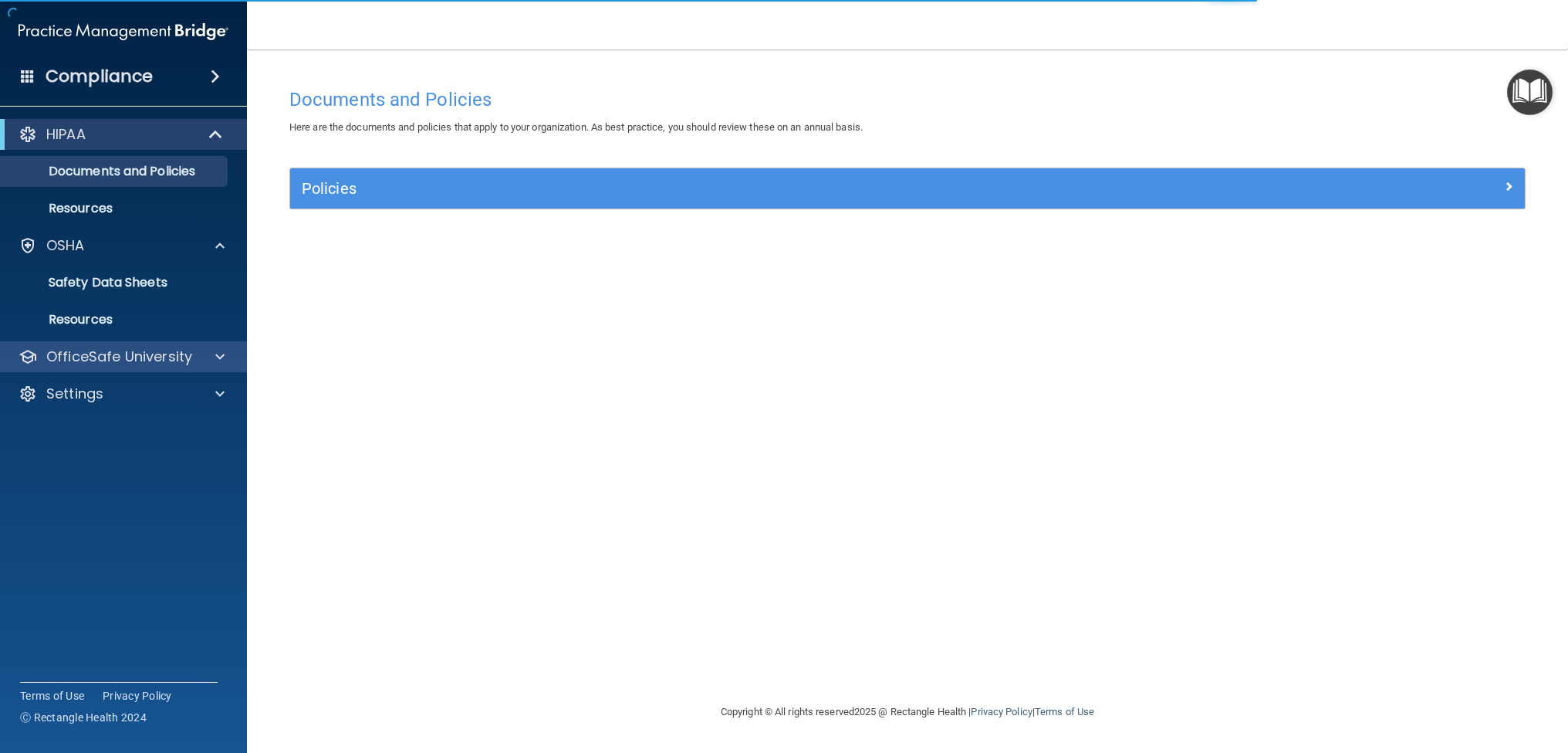
click at [130, 367] on div "OfficeSafe University" at bounding box center [124, 356] width 248 height 31
click at [136, 362] on p "OfficeSafe University" at bounding box center [119, 356] width 146 height 19
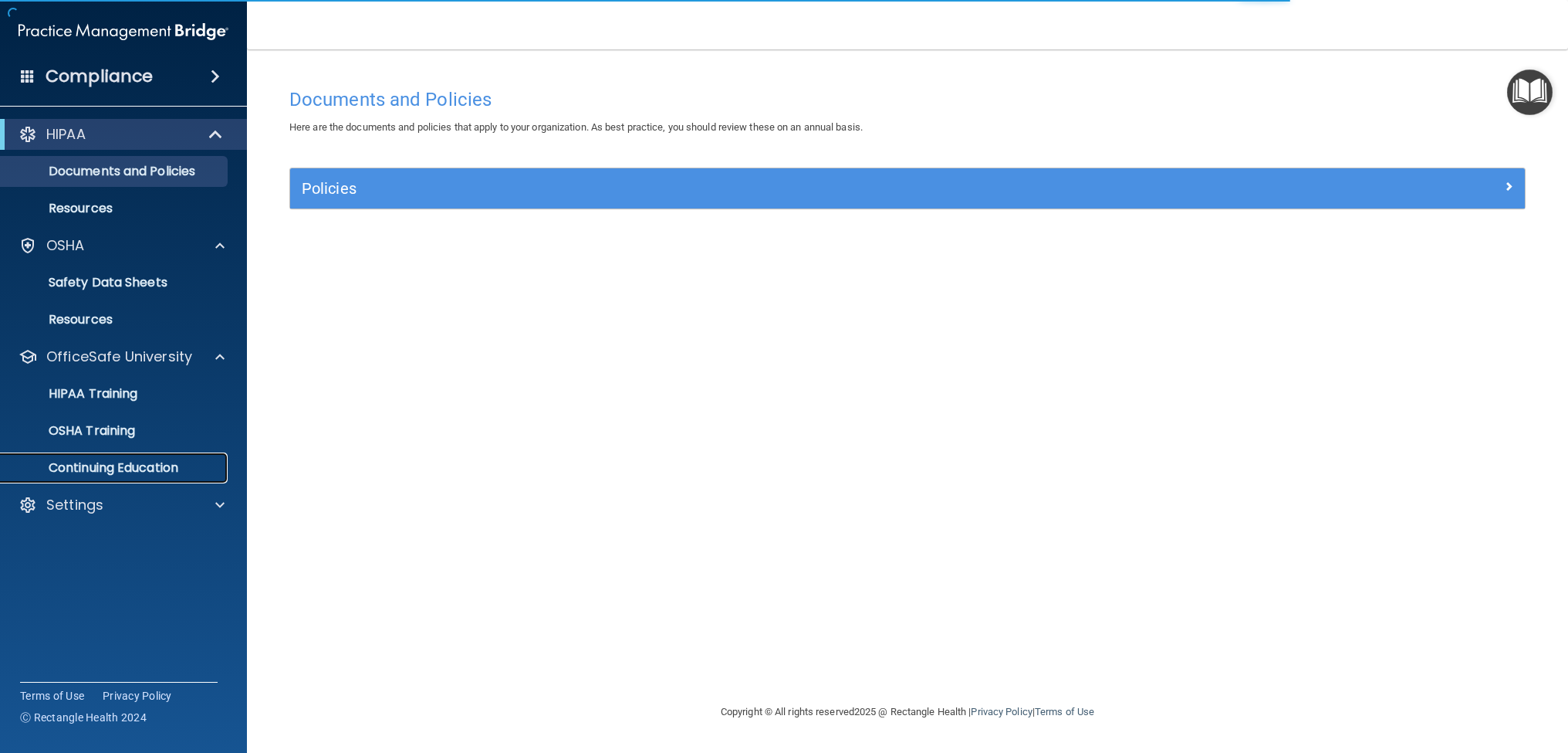
click at [163, 472] on p "Continuing Education" at bounding box center [116, 468] width 211 height 15
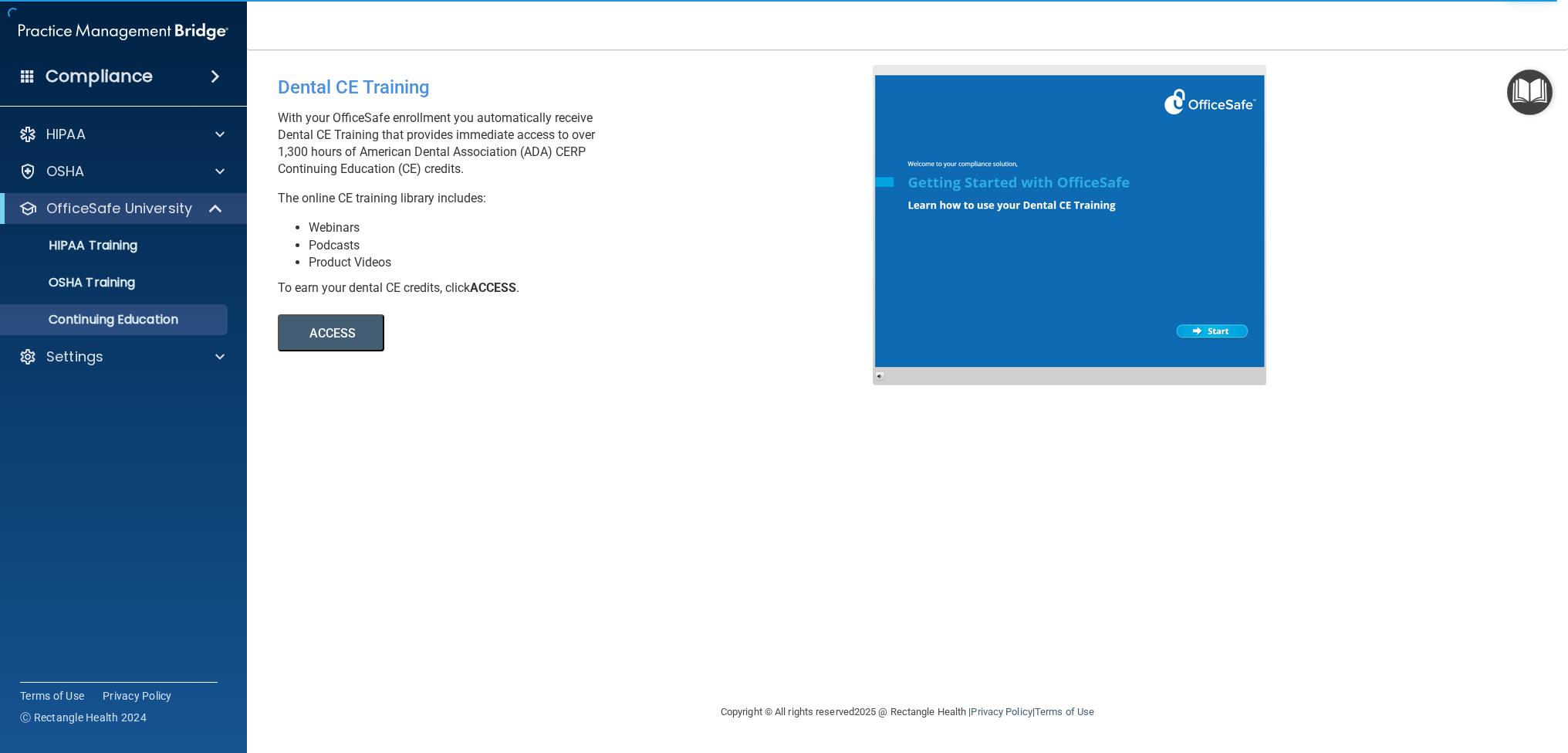
click at [1212, 326] on div at bounding box center [1069, 225] width 393 height 320
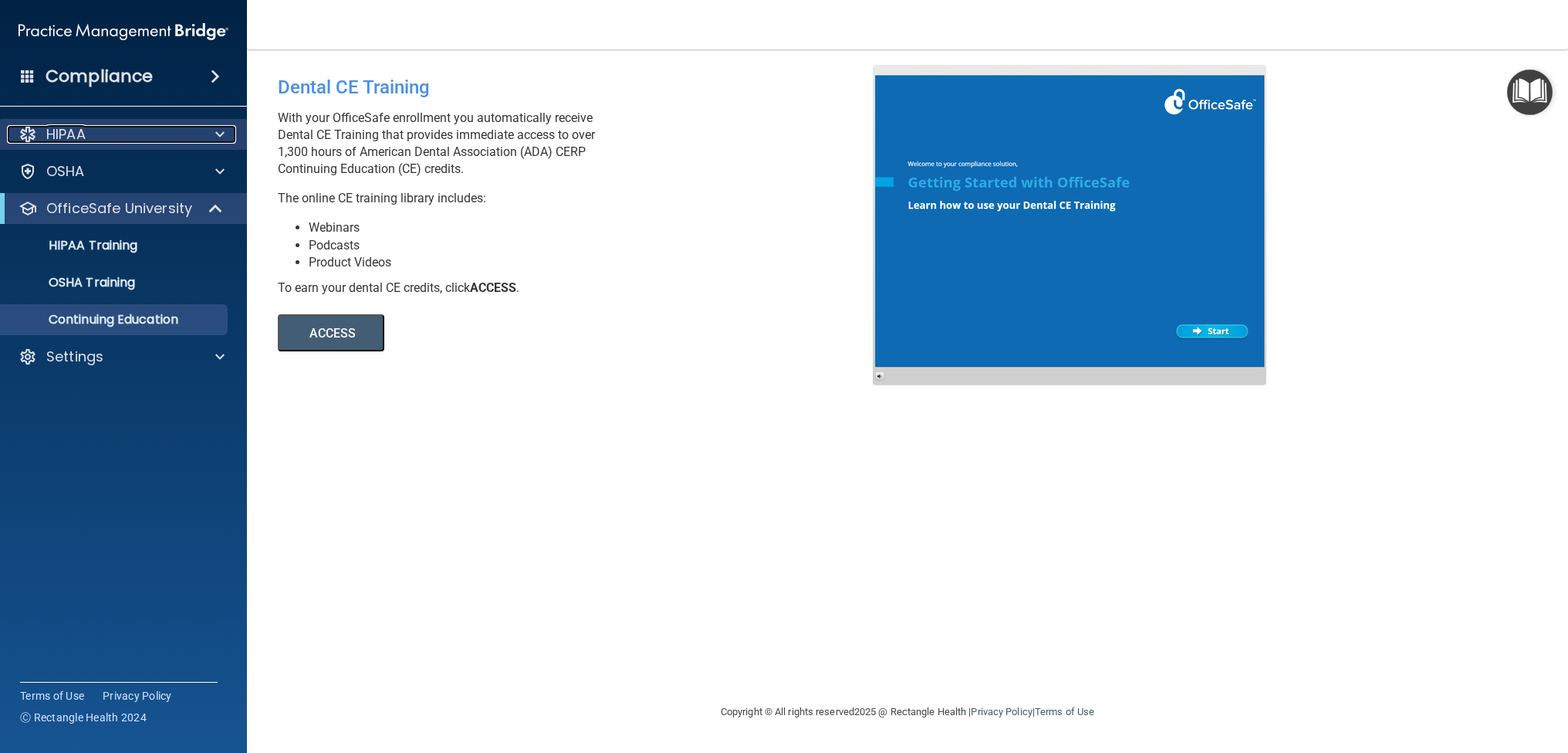
click at [84, 143] on p "HIPAA" at bounding box center [66, 134] width 40 height 19
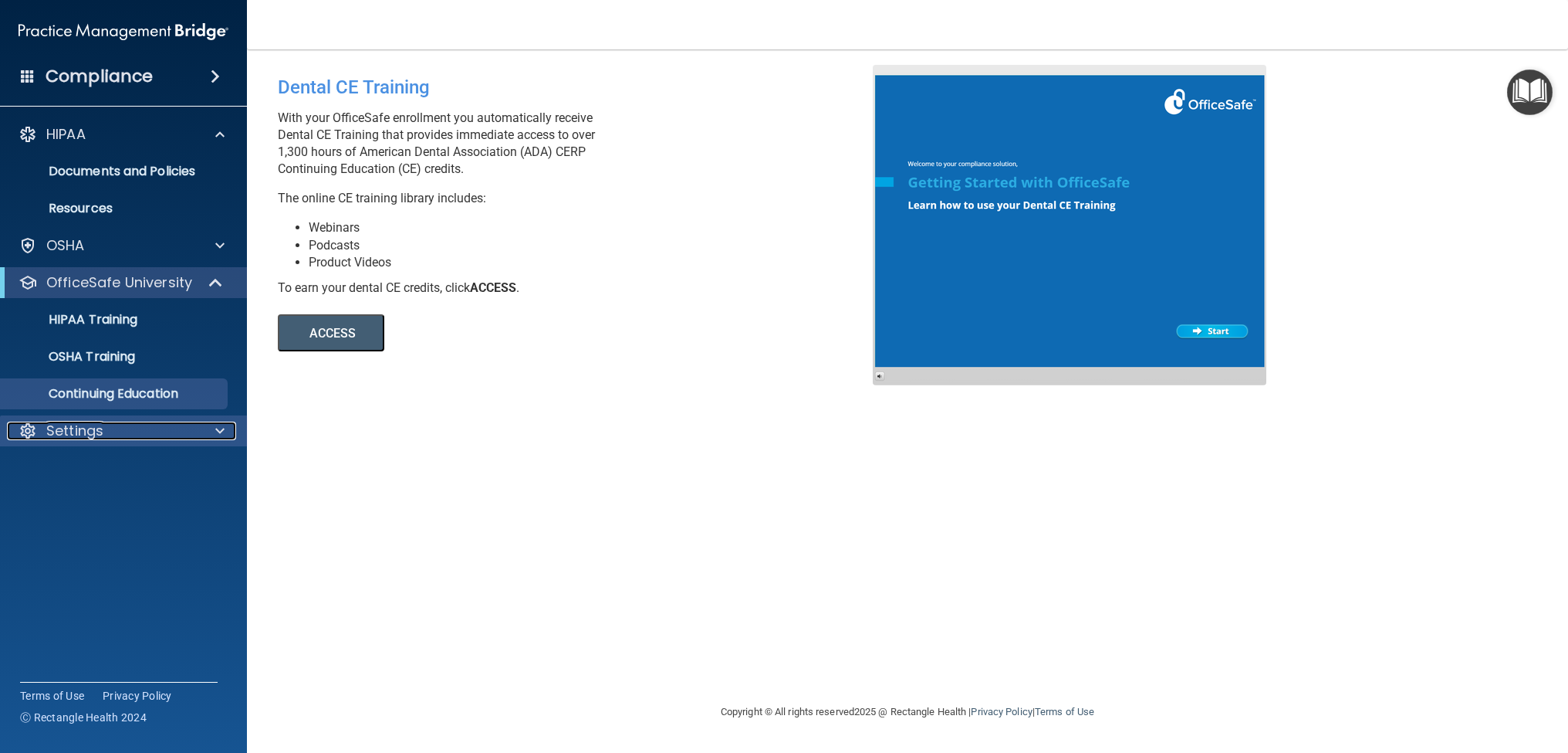
click at [77, 431] on p "Settings" at bounding box center [75, 431] width 57 height 19
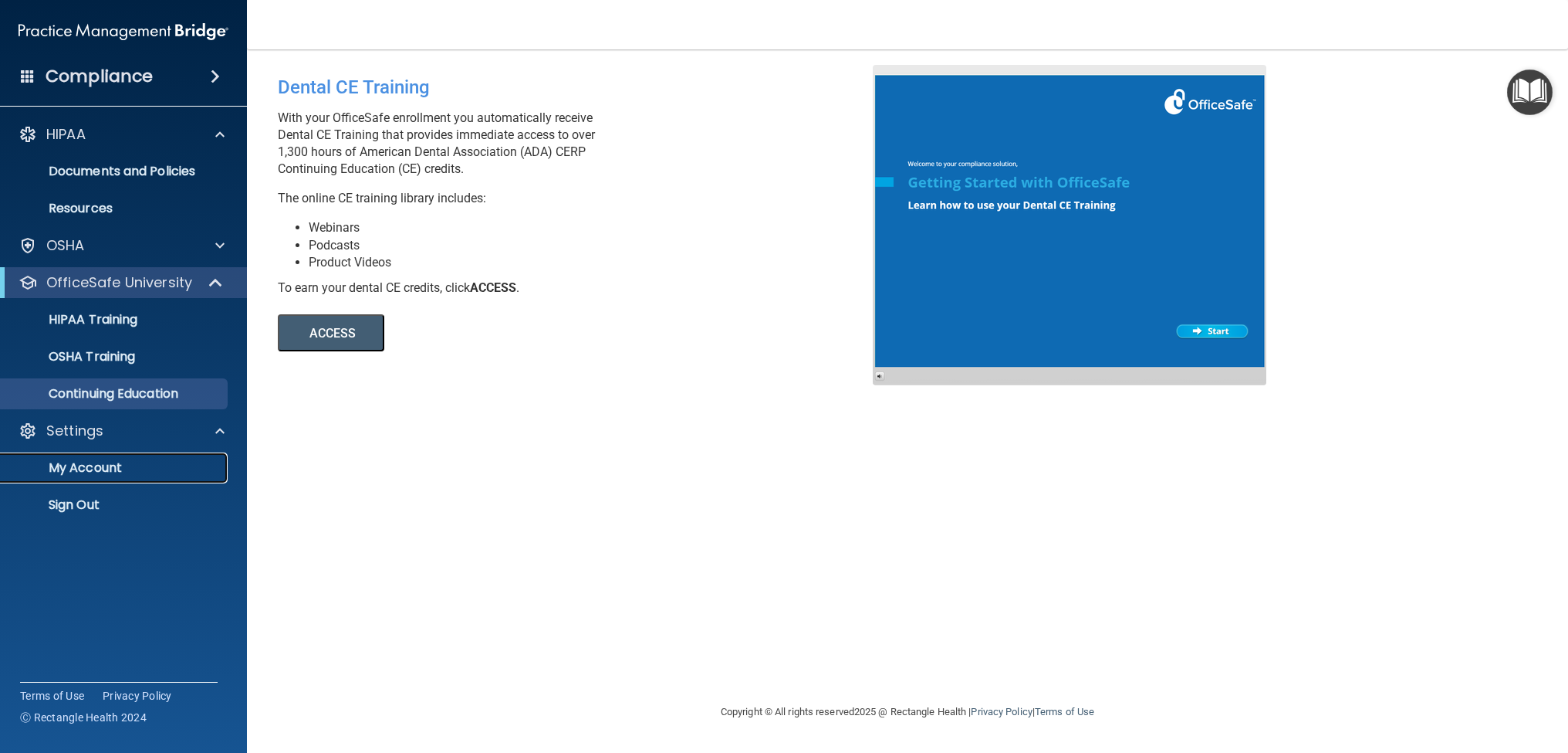
click at [91, 463] on p "My Account" at bounding box center [116, 468] width 211 height 15
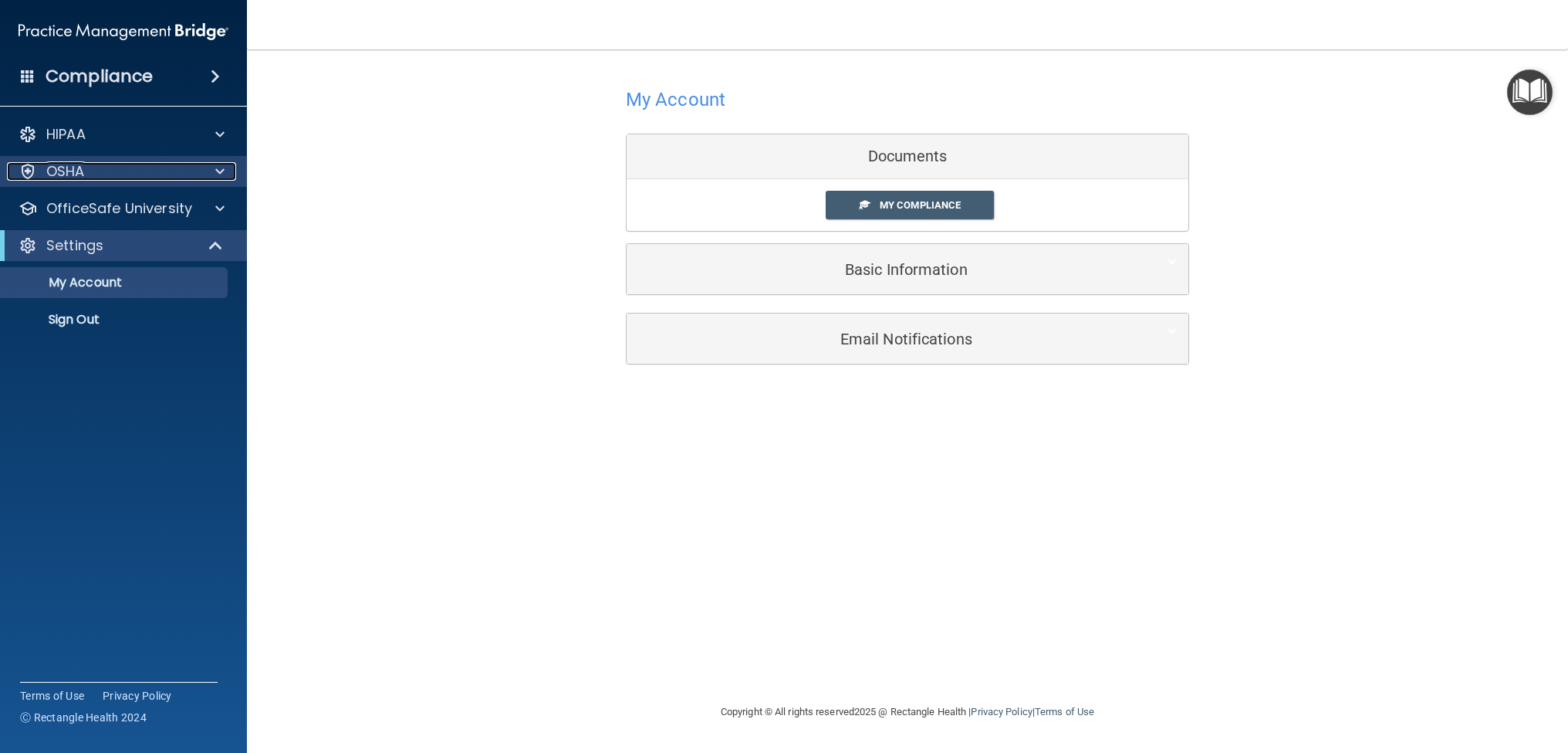
click at [89, 175] on div "OSHA" at bounding box center [102, 171] width 192 height 19
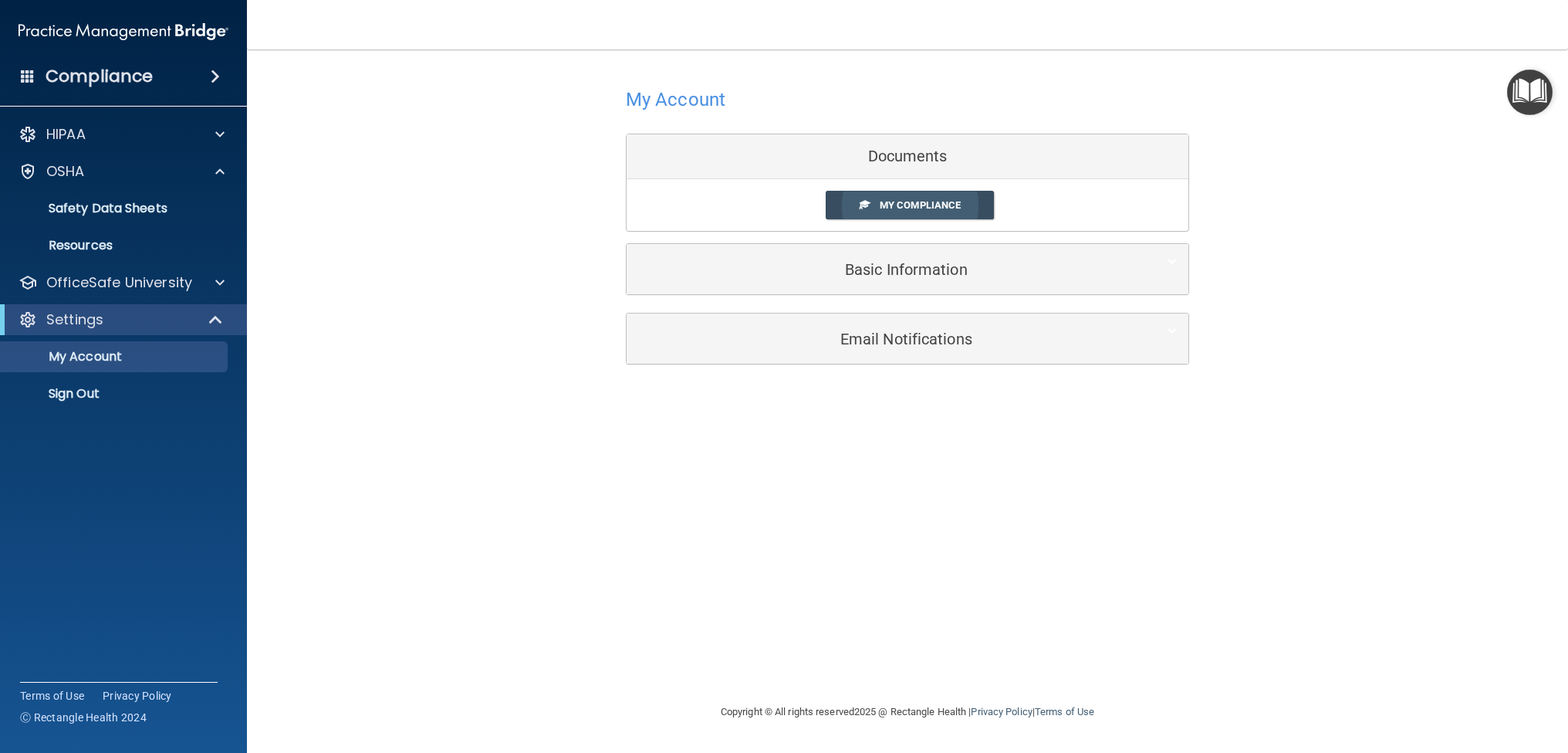
click at [916, 213] on link "My Compliance" at bounding box center [910, 205] width 169 height 29
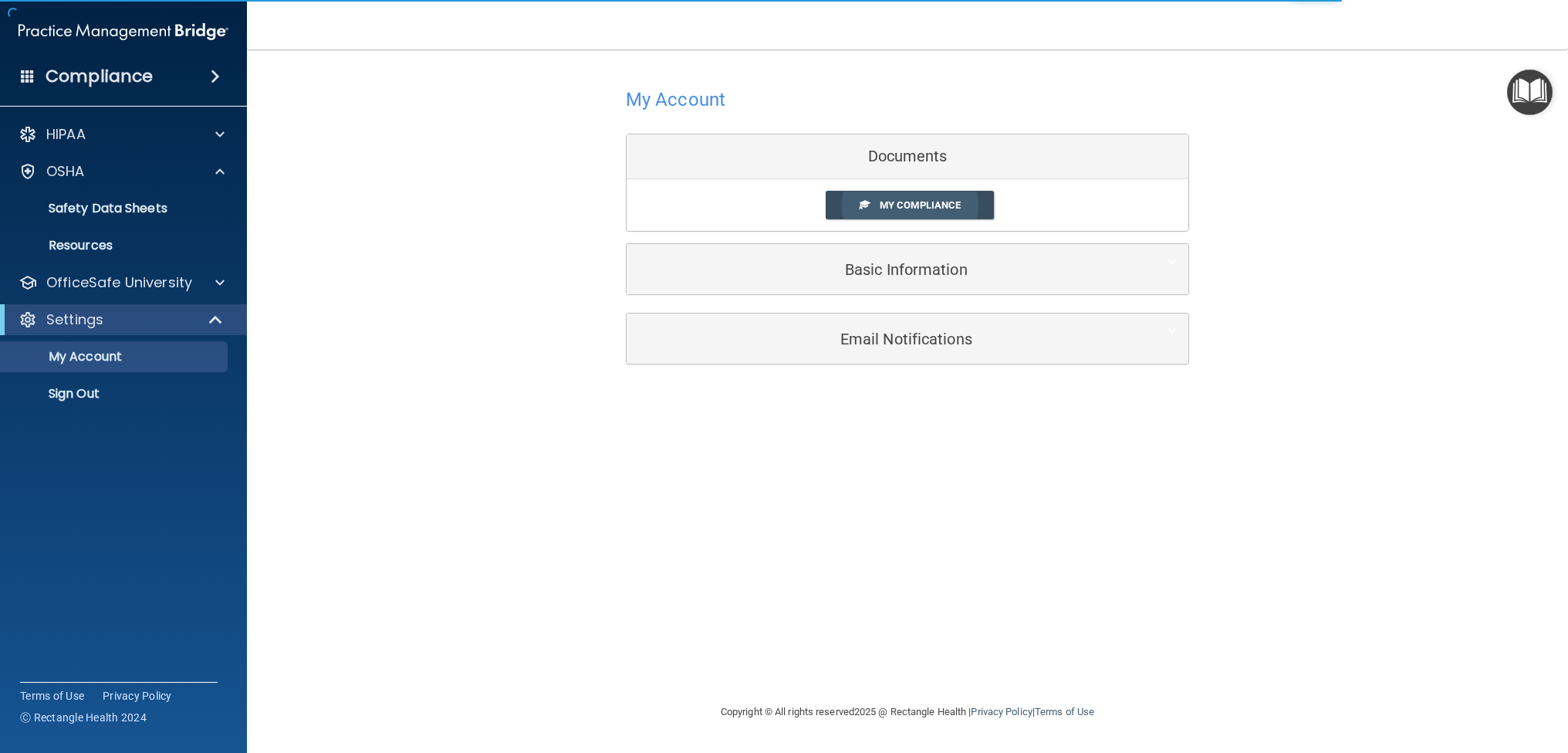
click at [905, 203] on span "My Compliance" at bounding box center [920, 205] width 81 height 12
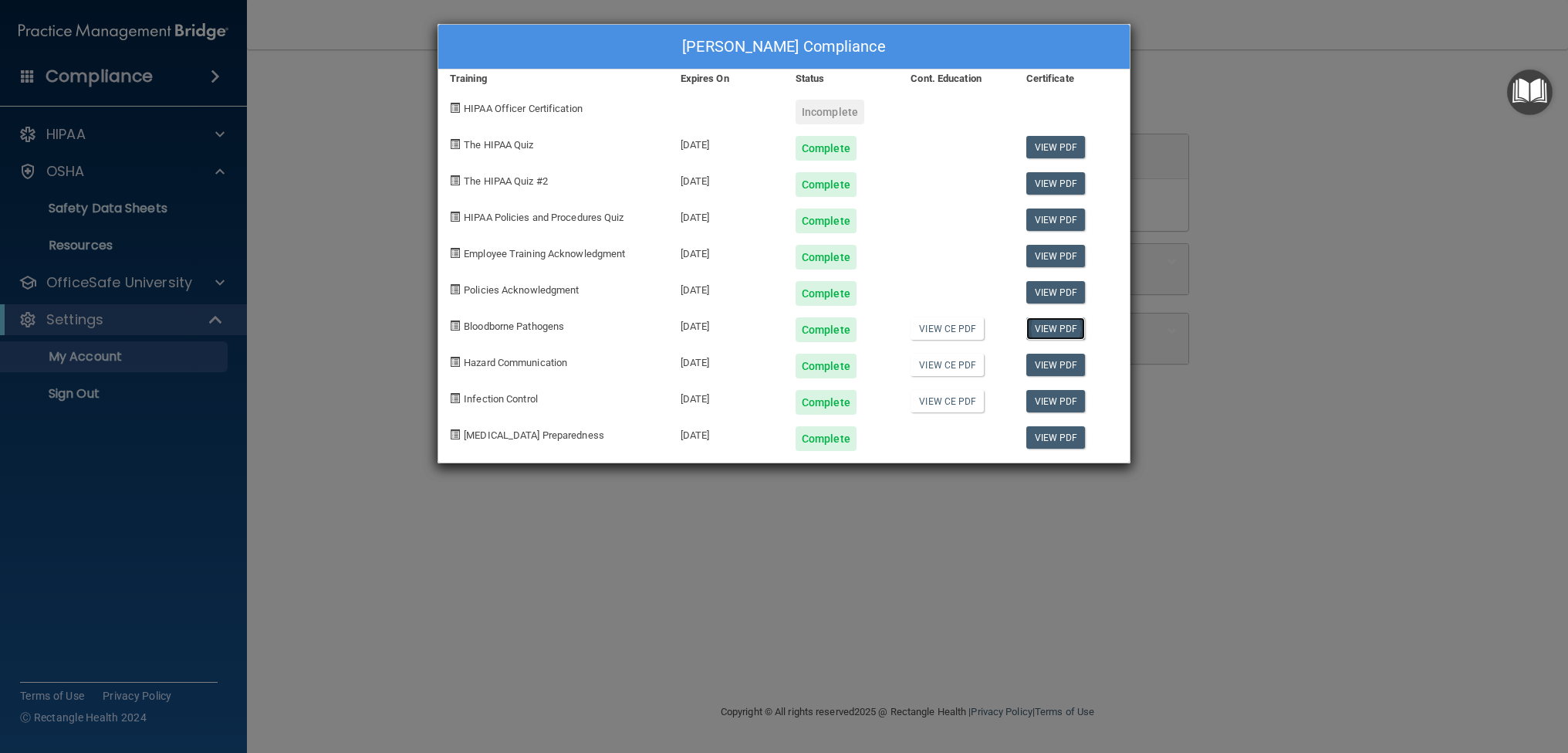
click at [1048, 325] on link "View PDF" at bounding box center [1056, 328] width 59 height 23
click at [1059, 362] on link "View PDF" at bounding box center [1056, 365] width 59 height 23
click at [1311, 284] on div "Cristina Barron's Compliance Training Expires On Status Cont. Education Certifi…" at bounding box center [784, 376] width 1568 height 753
drag, startPoint x: 1035, startPoint y: 561, endPoint x: 883, endPoint y: 582, distance: 153.4
click at [1032, 561] on div "Cristina Barron's Compliance Training Expires On Status Cont. Education Certifi…" at bounding box center [784, 376] width 1568 height 753
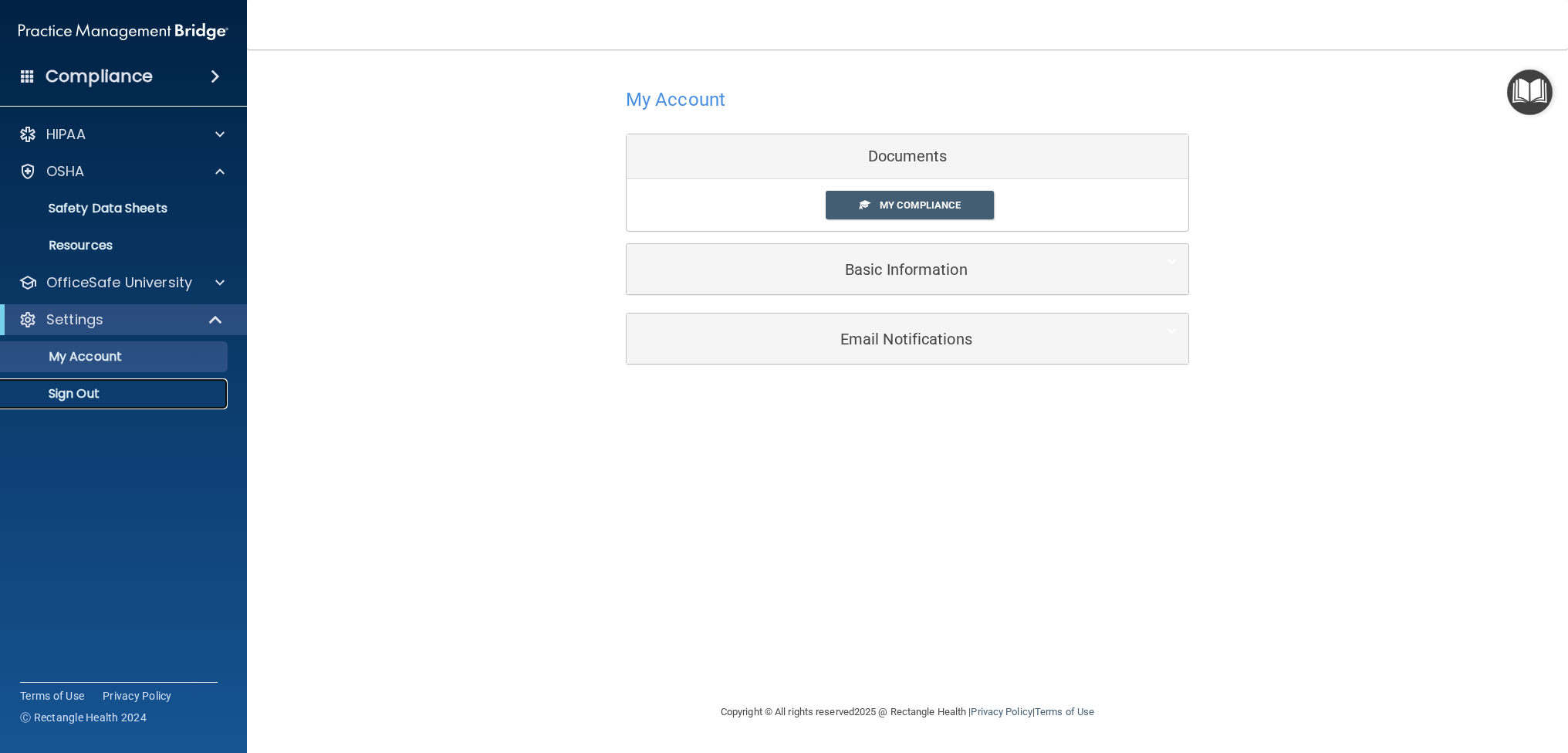
click at [89, 392] on p "Sign Out" at bounding box center [116, 393] width 211 height 15
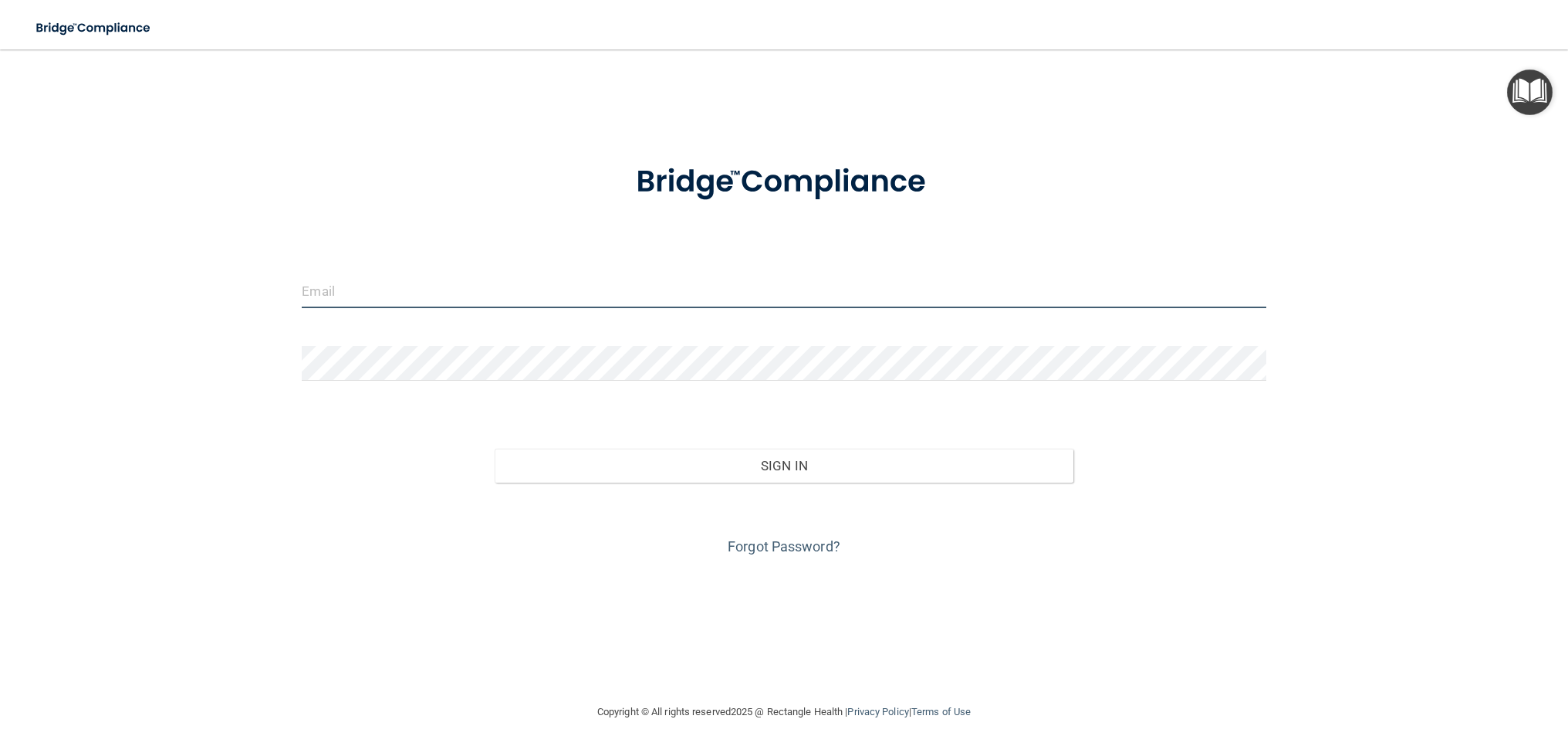
type input "[DOMAIN_NAME][EMAIL_ADDRESS][DOMAIN_NAME]"
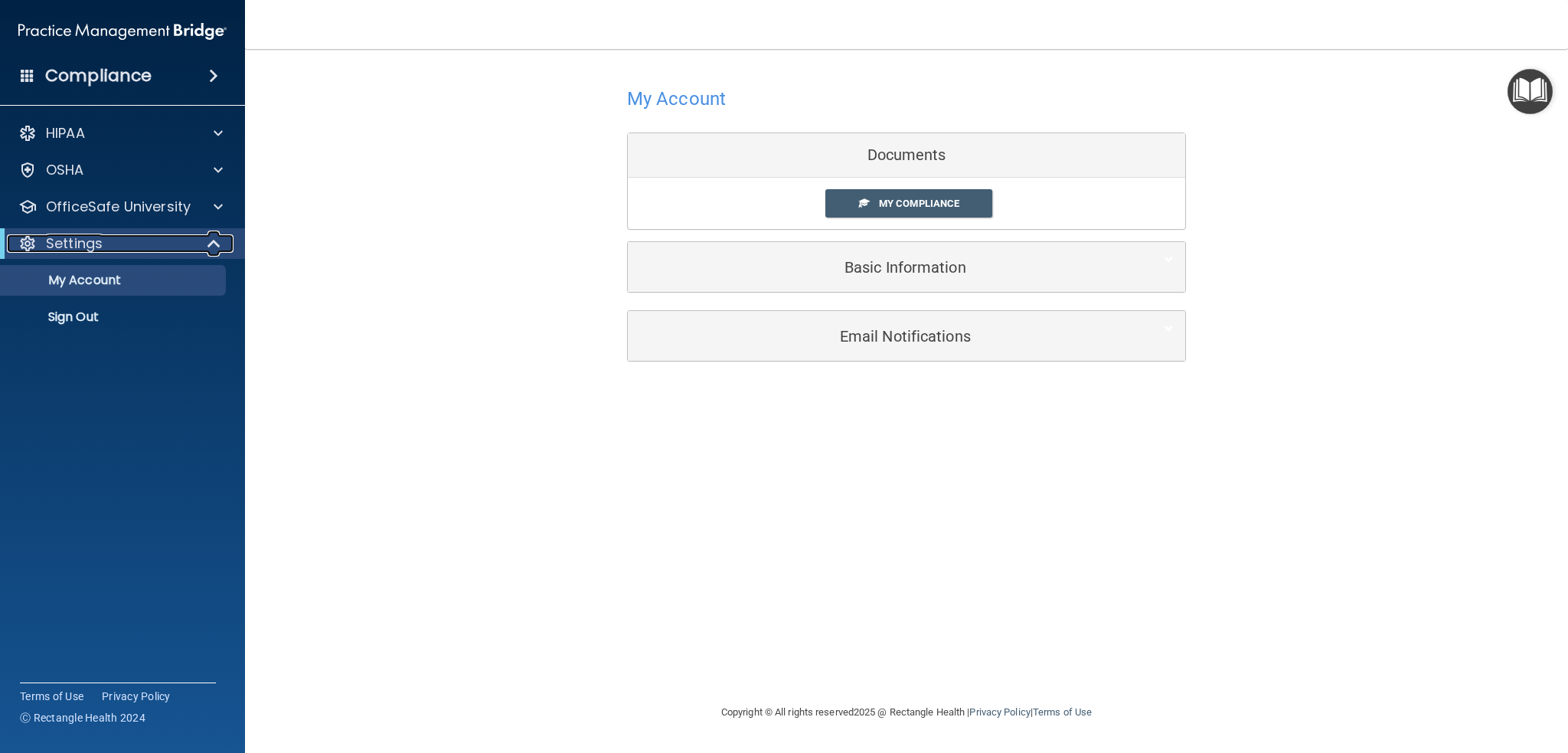
click at [144, 248] on div "Settings" at bounding box center [101, 244] width 189 height 18
click at [162, 246] on div "Settings" at bounding box center [101, 244] width 189 height 18
click at [165, 214] on p "OfficeSafe University" at bounding box center [118, 207] width 145 height 18
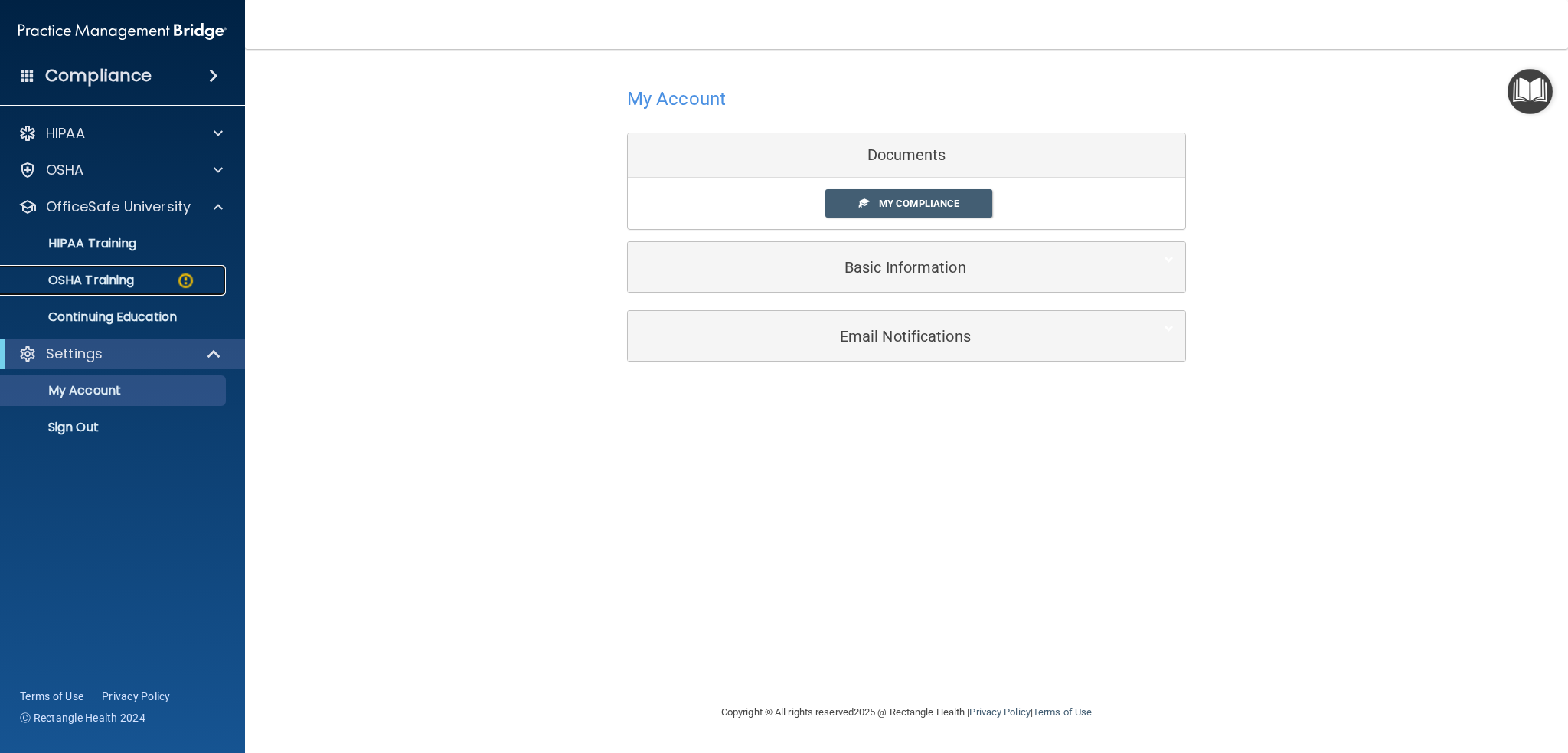
click at [126, 280] on p "OSHA Training" at bounding box center [72, 281] width 124 height 15
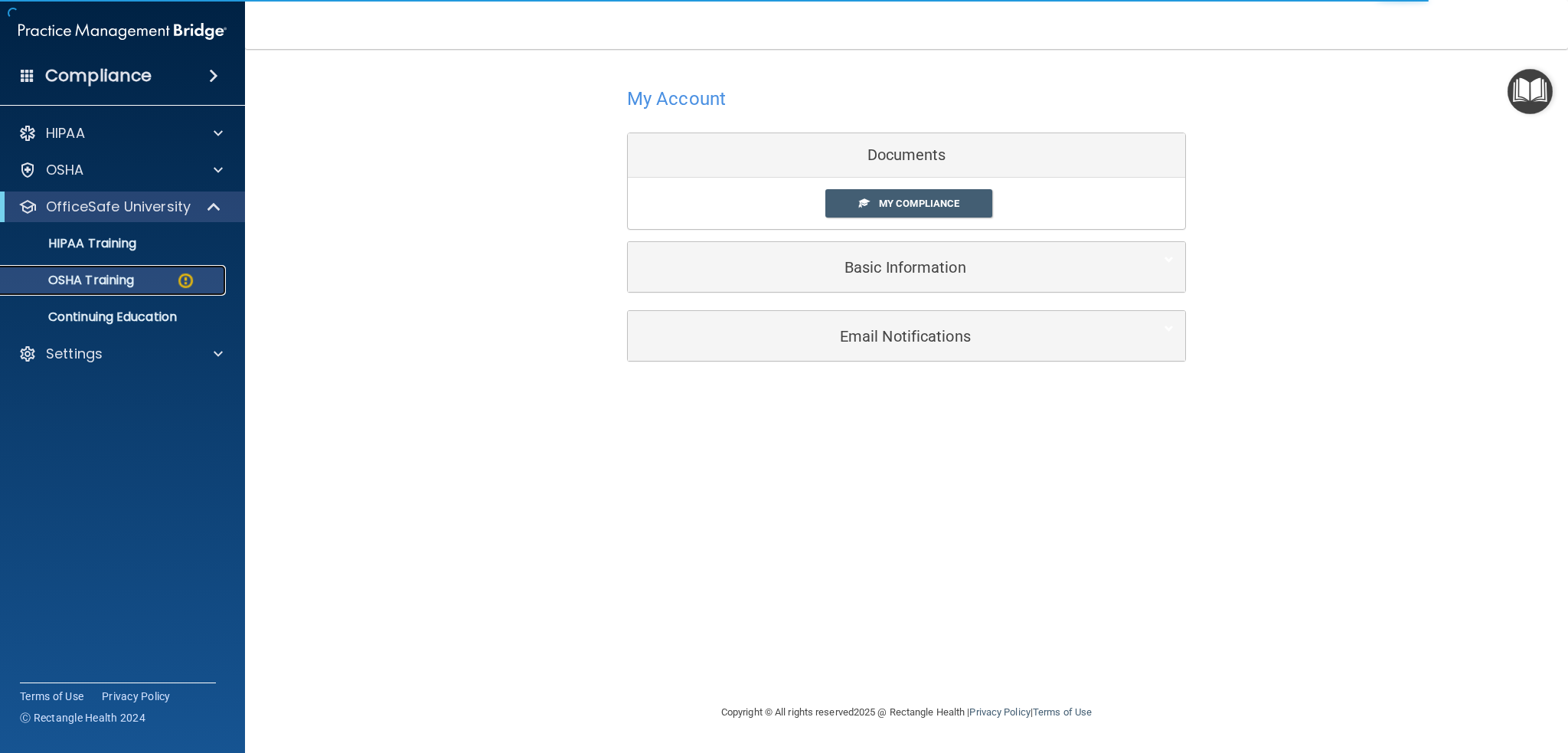
click at [126, 279] on p "OSHA Training" at bounding box center [72, 281] width 124 height 15
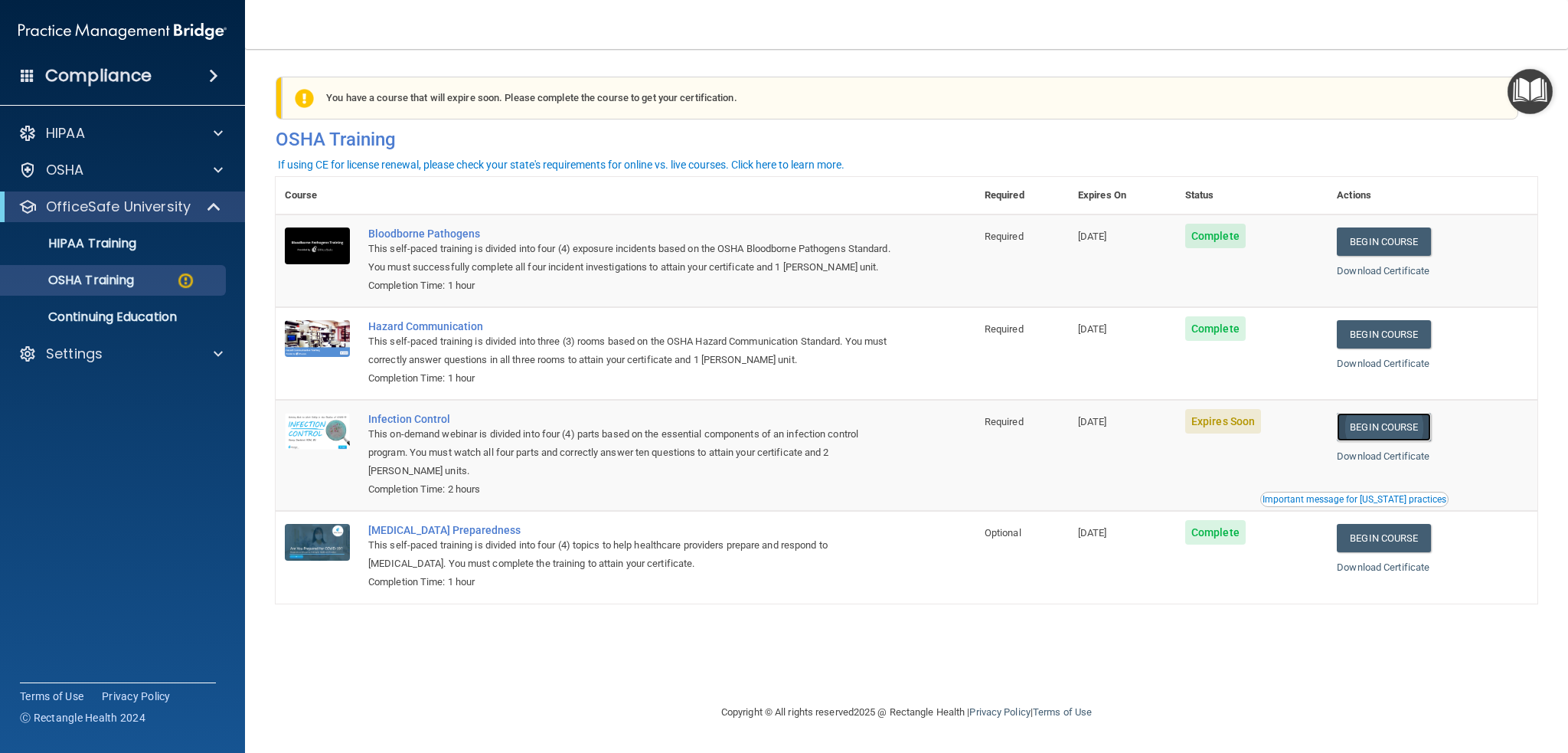
click at [1372, 431] on link "Begin Course" at bounding box center [1383, 427] width 94 height 28
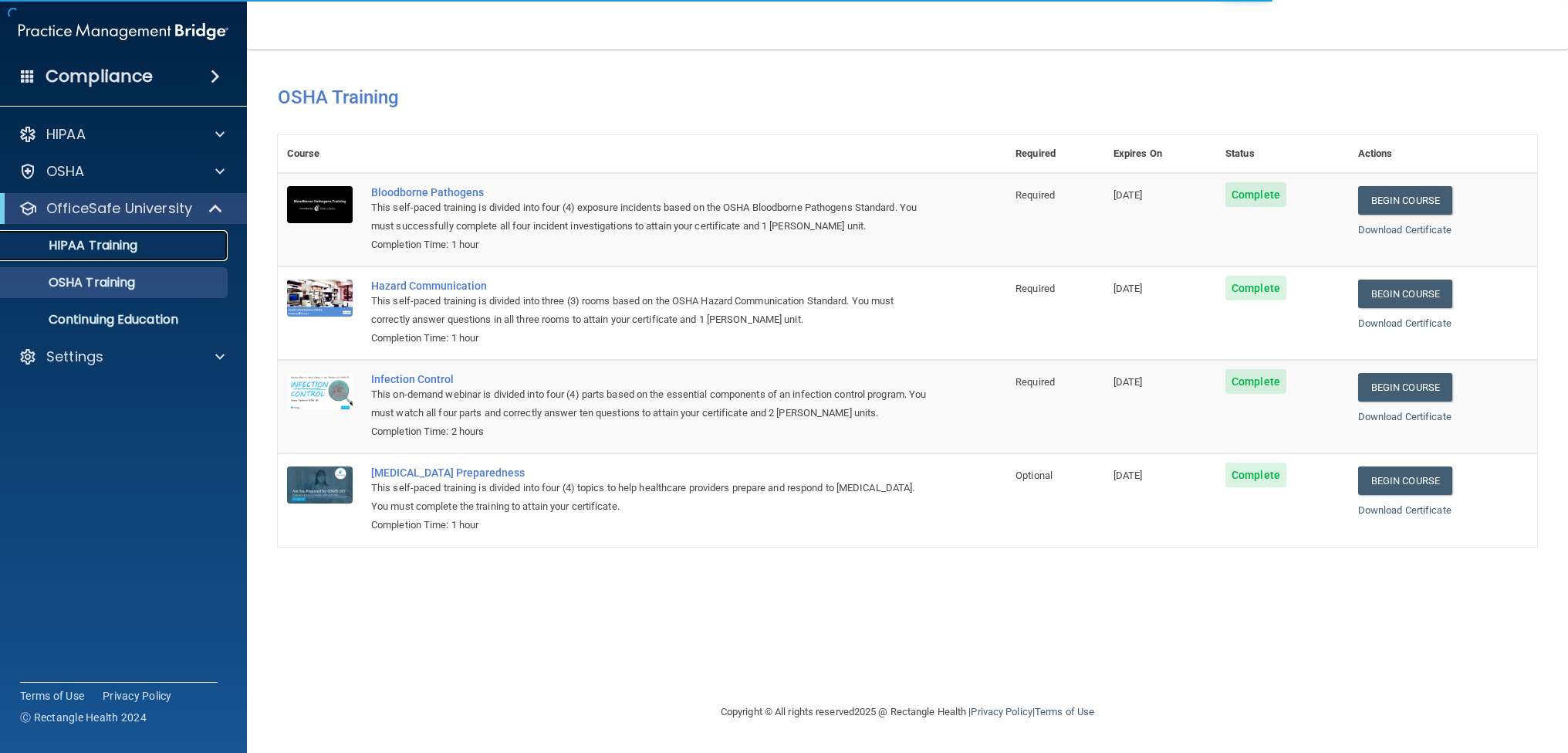
click at [100, 246] on p "HIPAA Training" at bounding box center [73, 246] width 127 height 15
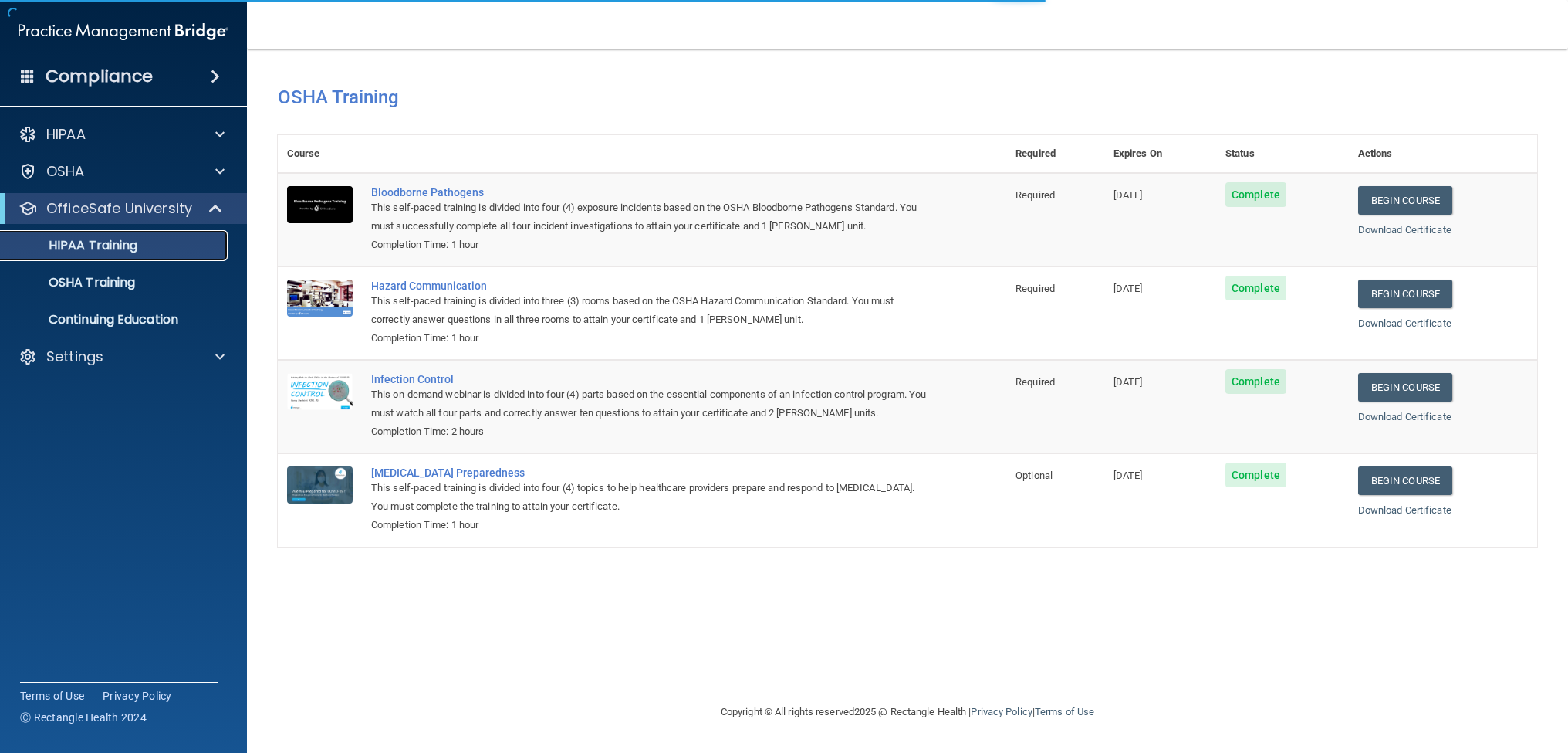
click at [100, 246] on p "HIPAA Training" at bounding box center [73, 246] width 127 height 15
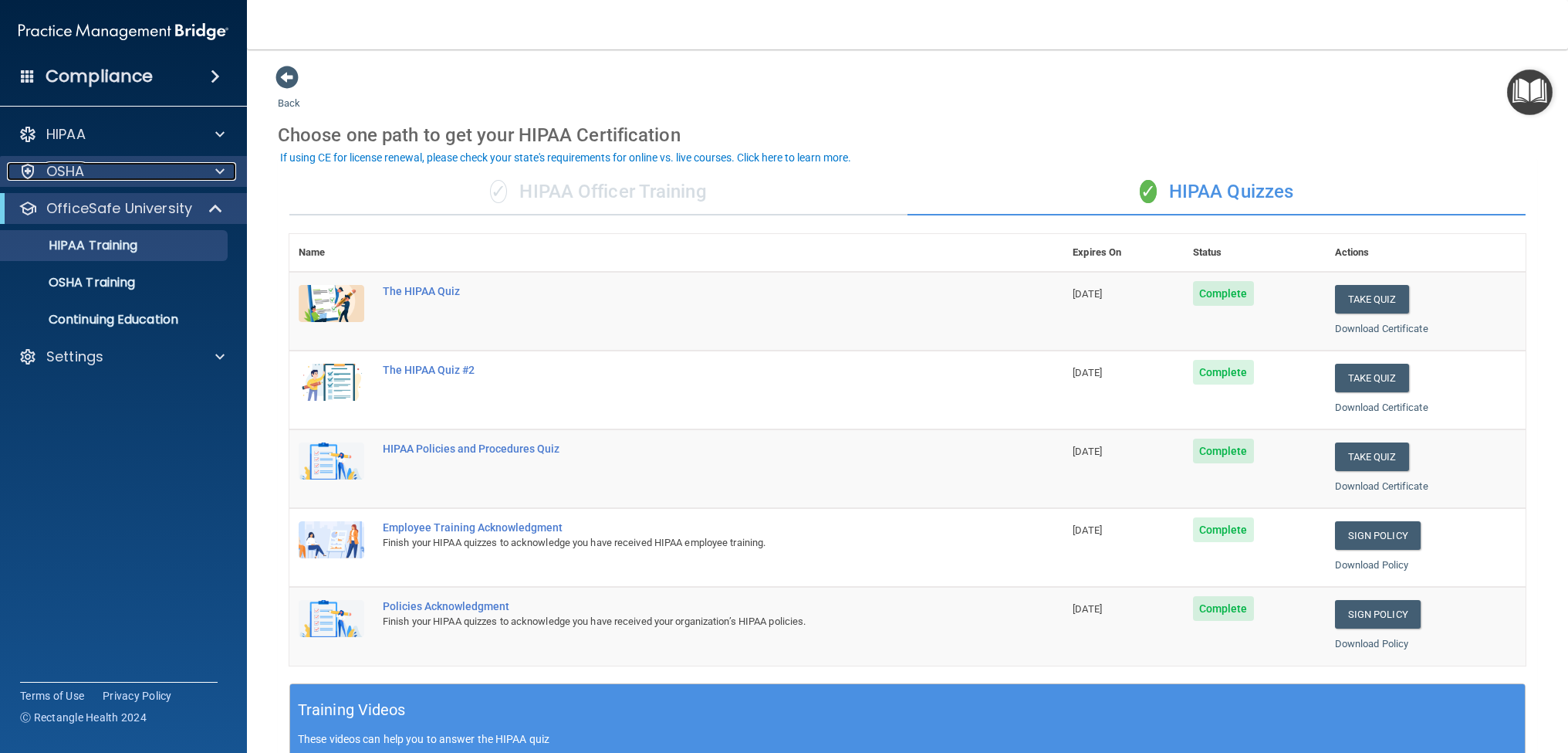
click at [213, 167] on div at bounding box center [218, 171] width 39 height 19
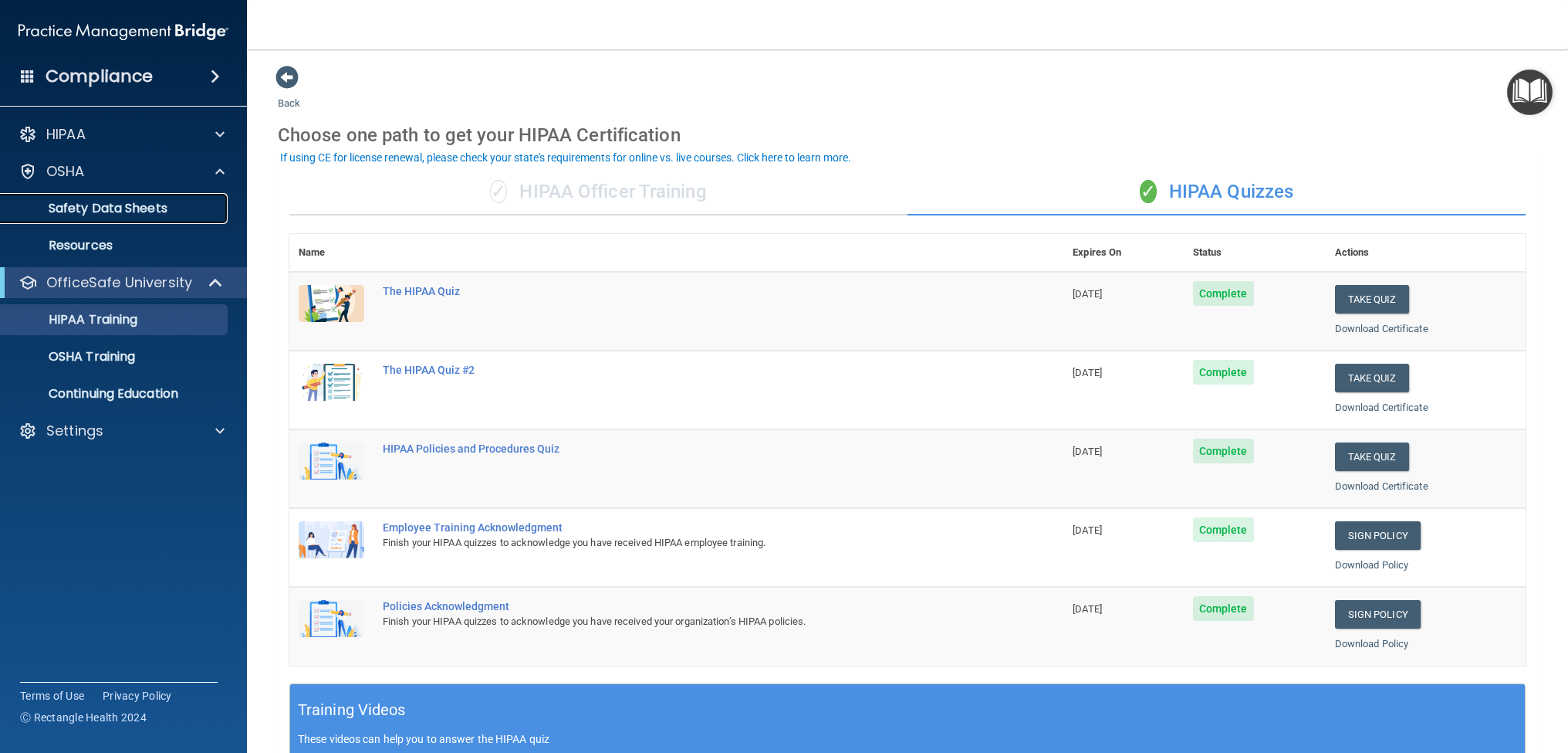
click at [149, 206] on p "Safety Data Sheets" at bounding box center [116, 209] width 211 height 15
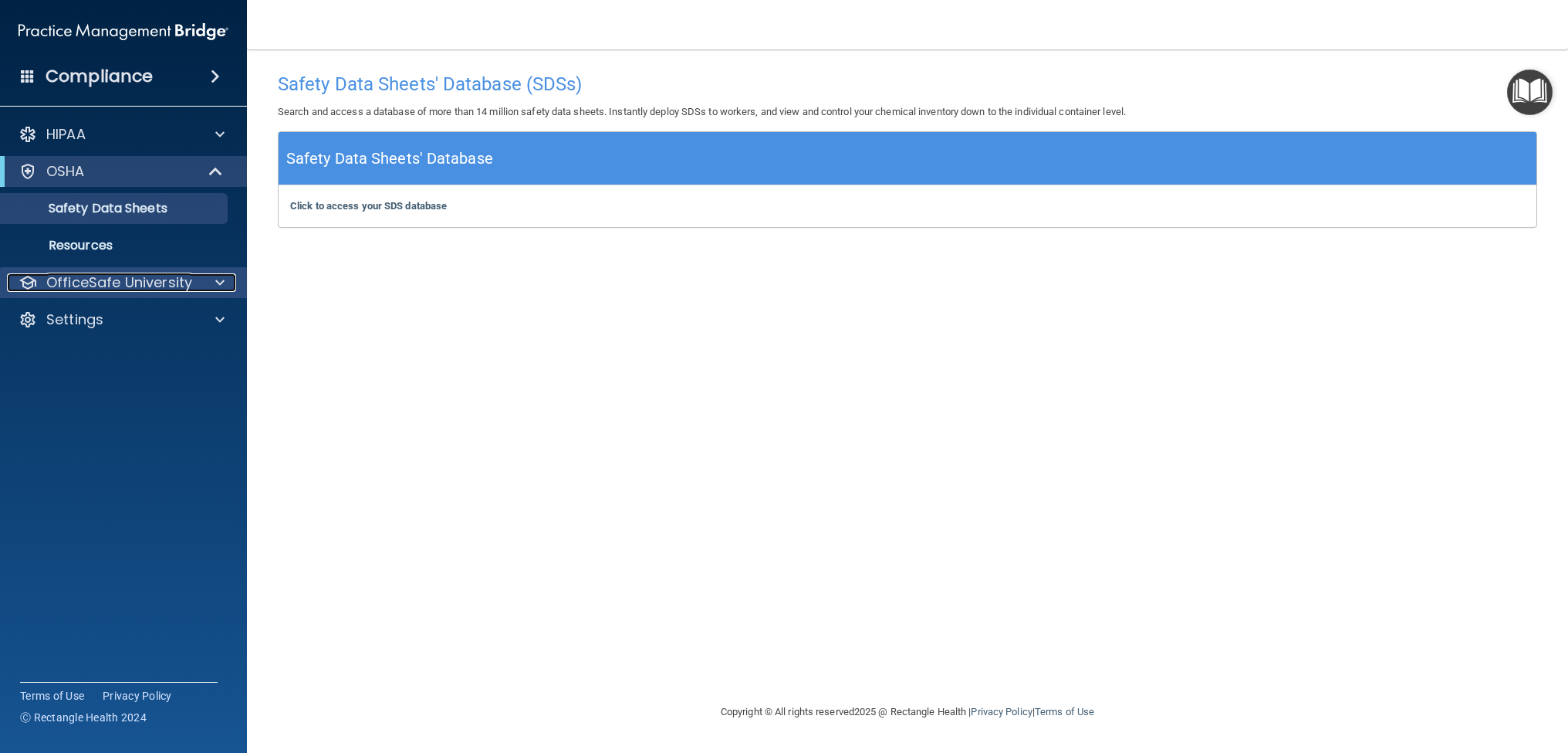
click at [135, 286] on p "OfficeSafe University" at bounding box center [119, 283] width 146 height 19
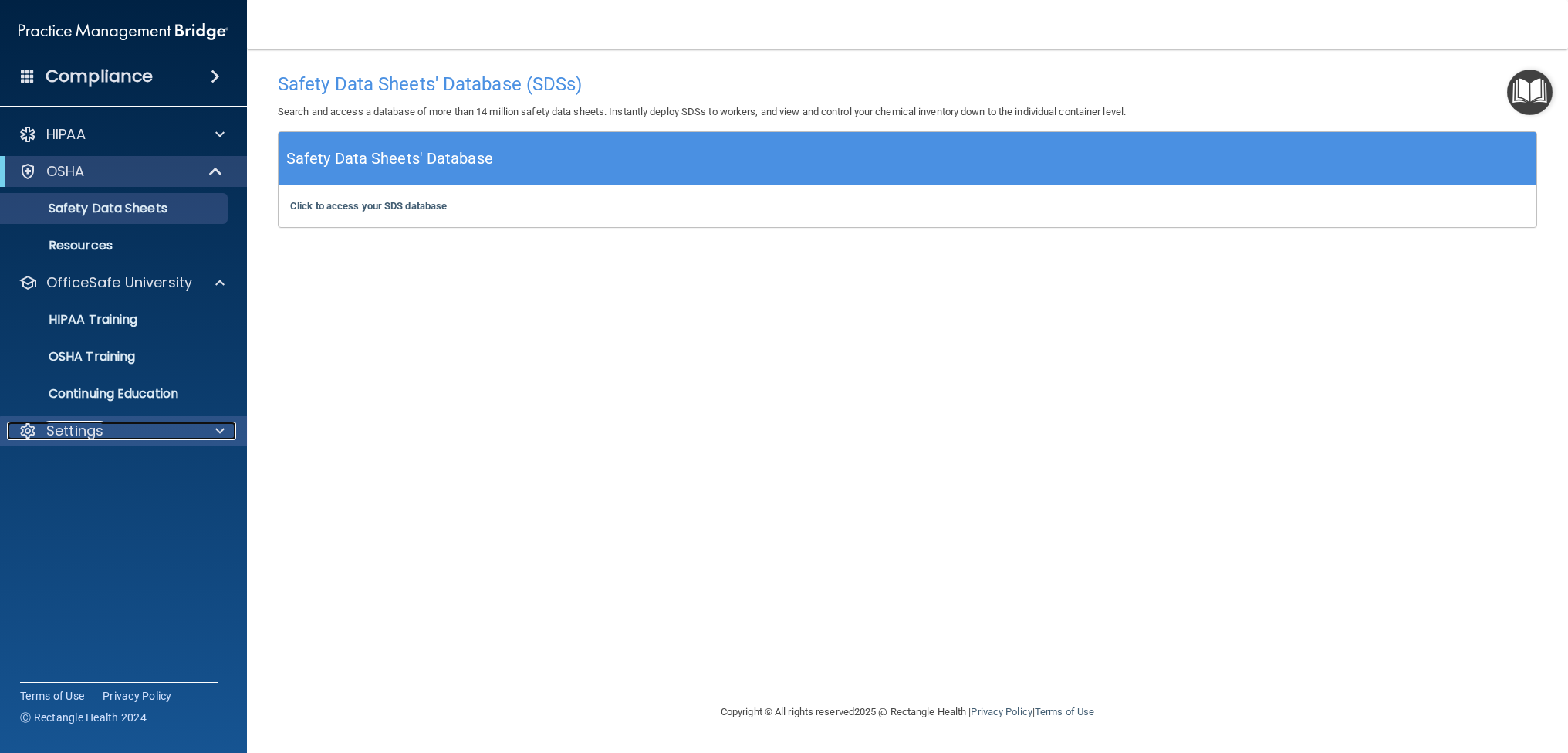
click at [126, 426] on div "Settings" at bounding box center [102, 431] width 192 height 19
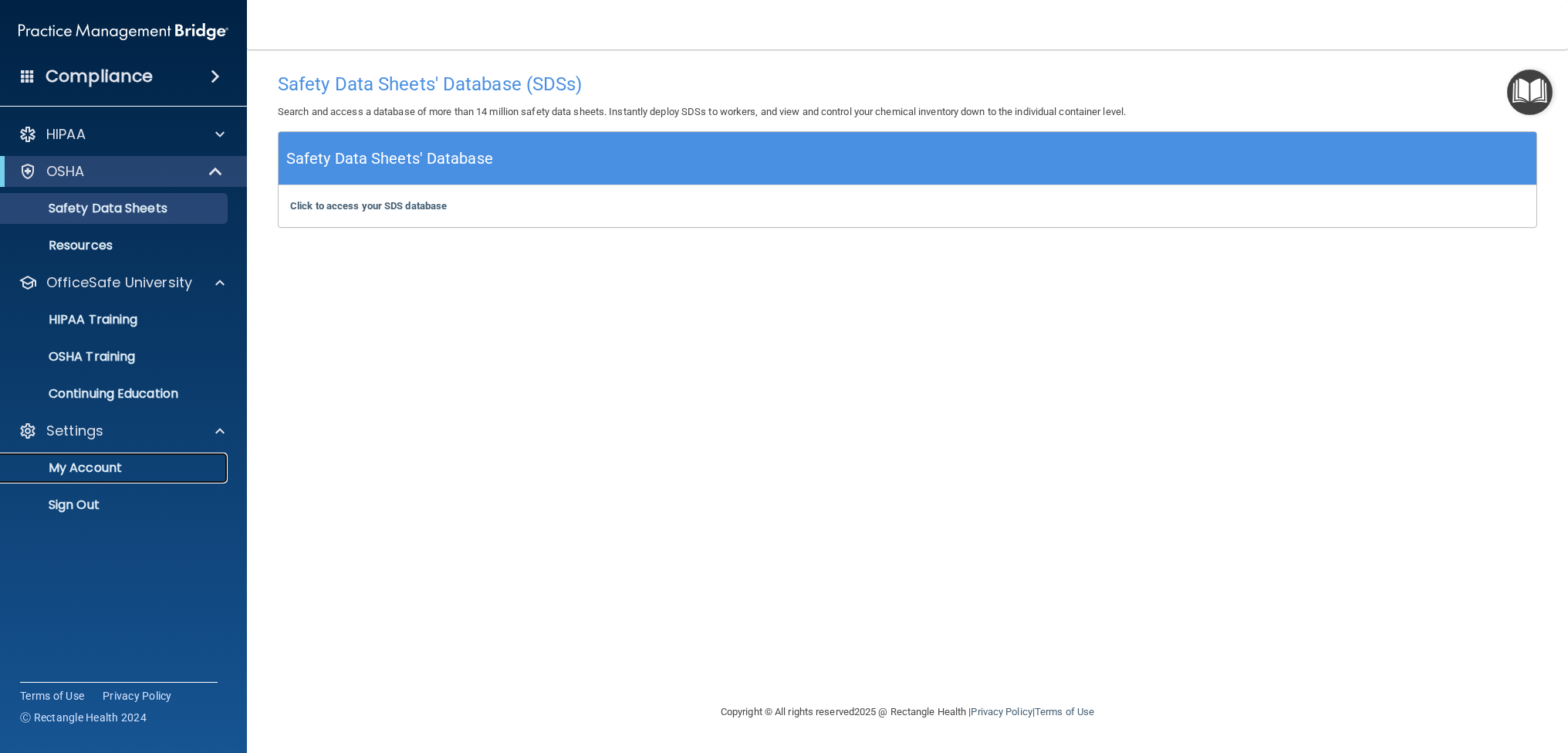
click at [105, 463] on p "My Account" at bounding box center [116, 468] width 211 height 15
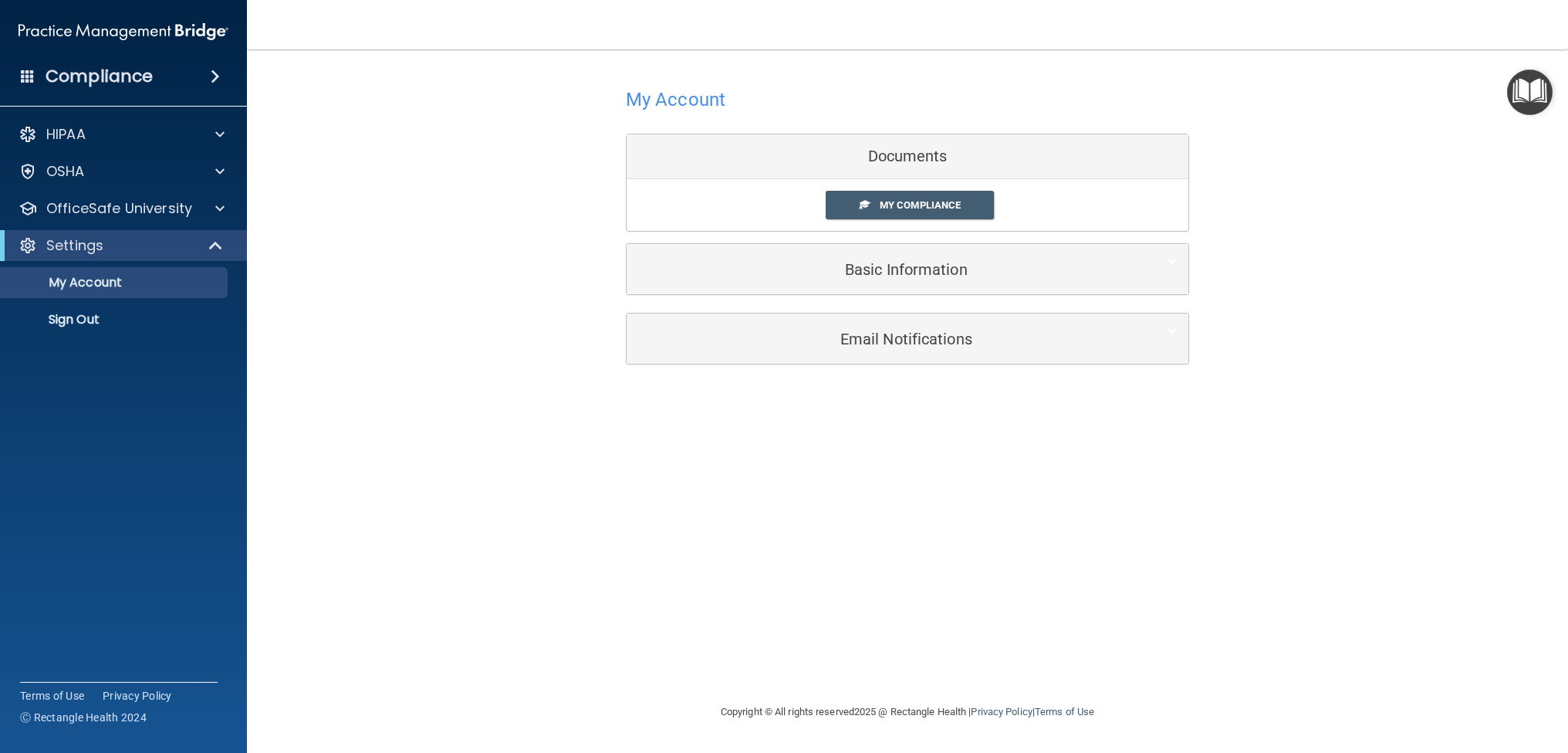
click at [949, 160] on div "Documents" at bounding box center [907, 156] width 562 height 45
click at [911, 201] on span "My Compliance" at bounding box center [920, 205] width 81 height 12
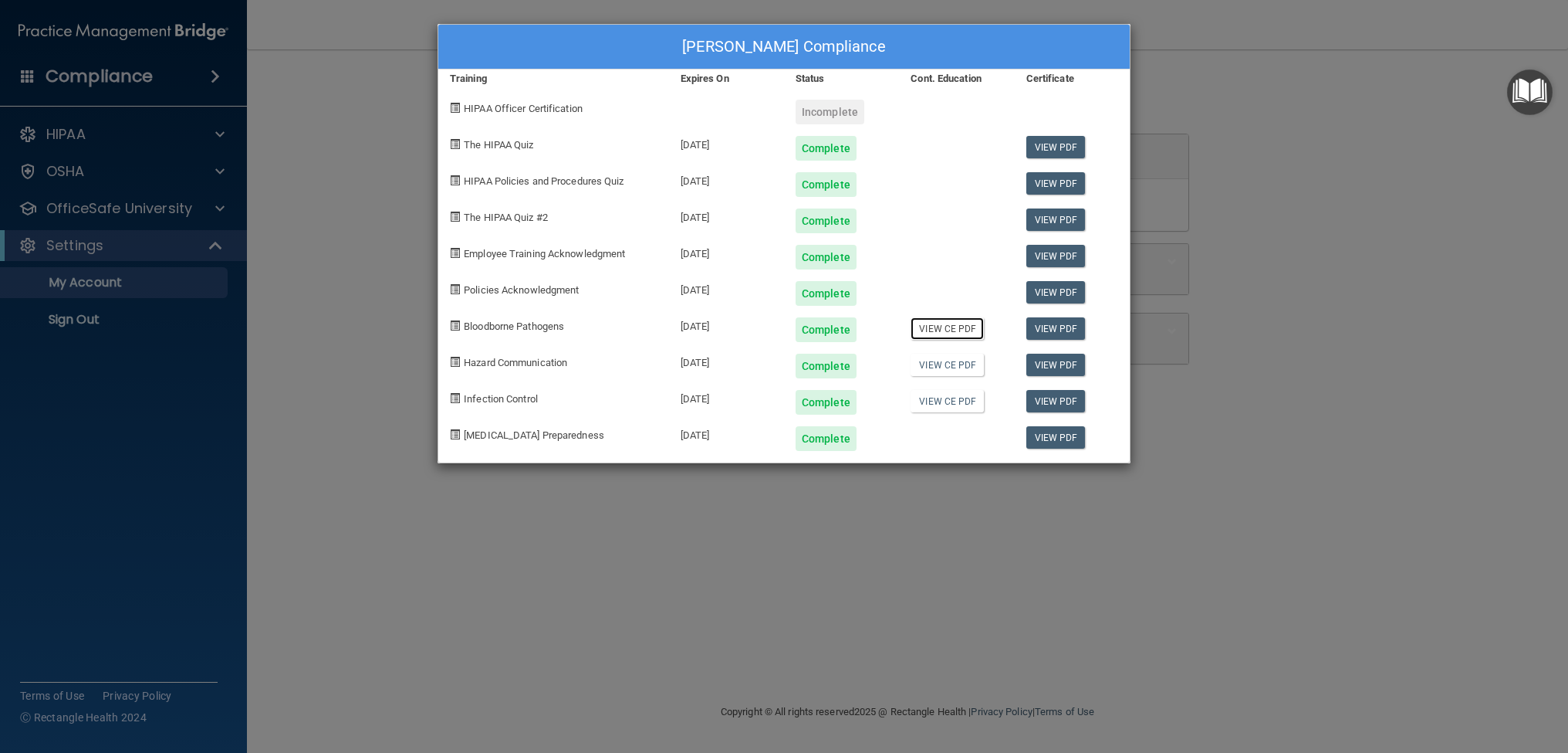
click at [938, 328] on link "View CE PDF" at bounding box center [947, 328] width 73 height 23
click at [948, 361] on link "View CE PDF" at bounding box center [947, 365] width 73 height 23
click at [938, 405] on link "View CE PDF" at bounding box center [947, 401] width 73 height 23
